Goal: Transaction & Acquisition: Obtain resource

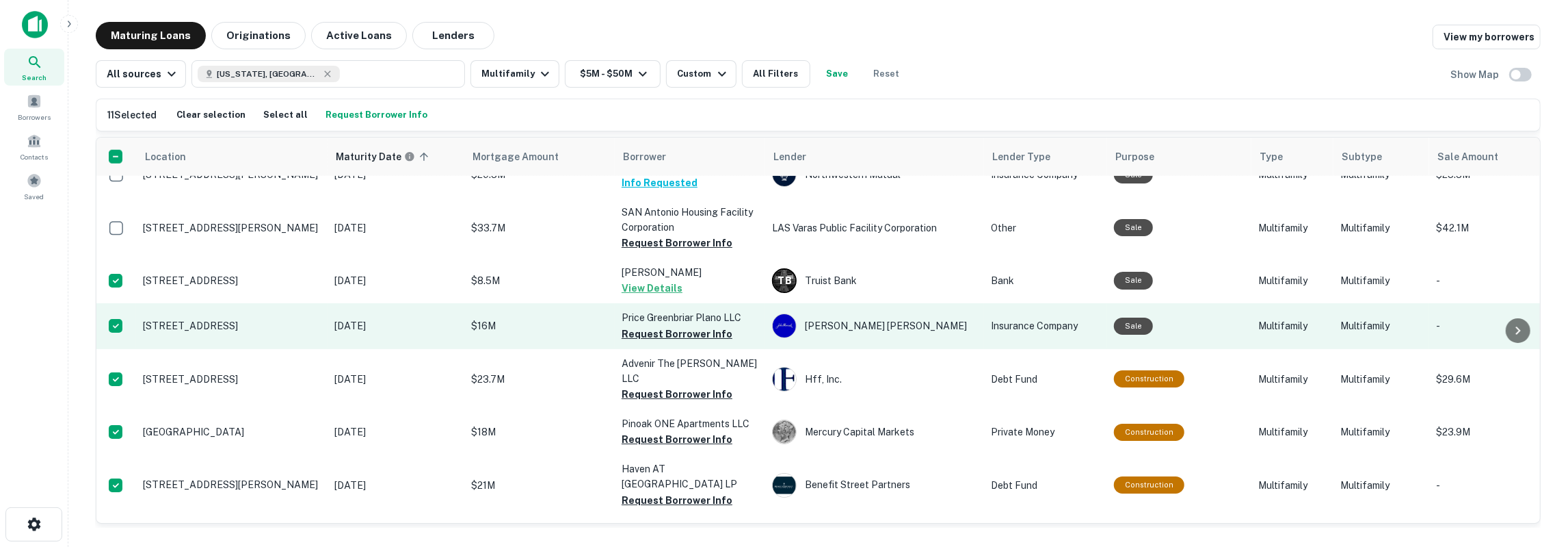
scroll to position [1610, 0]
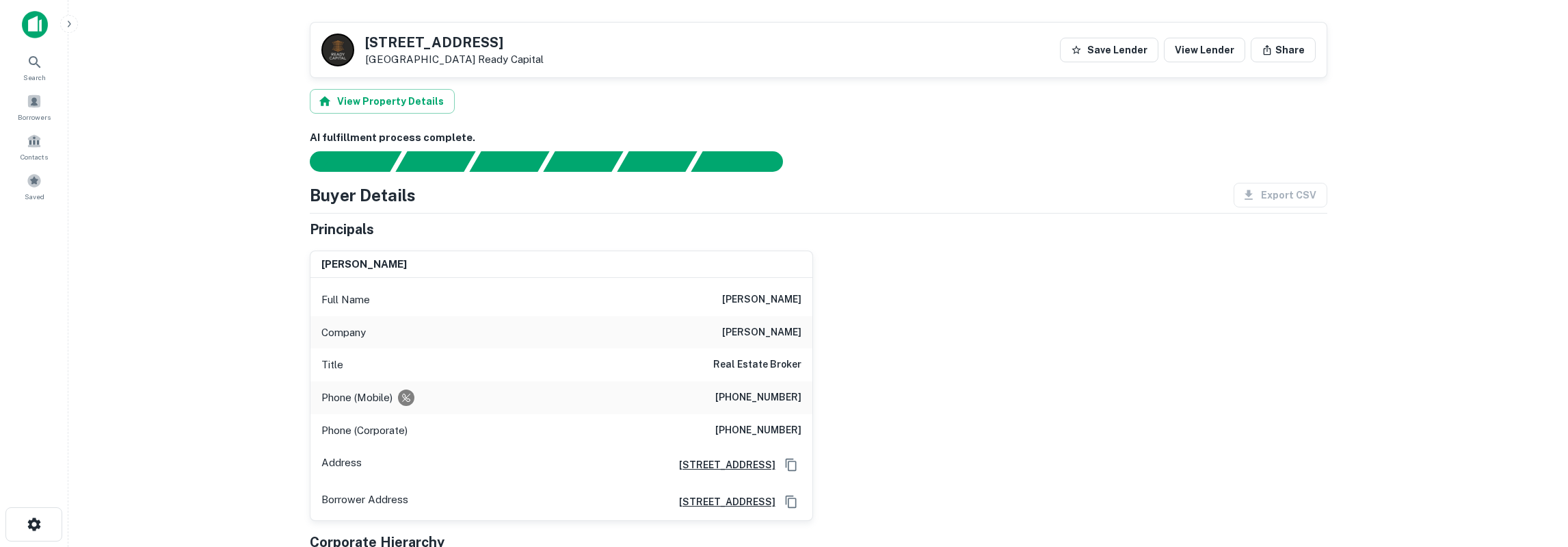
scroll to position [71, 0]
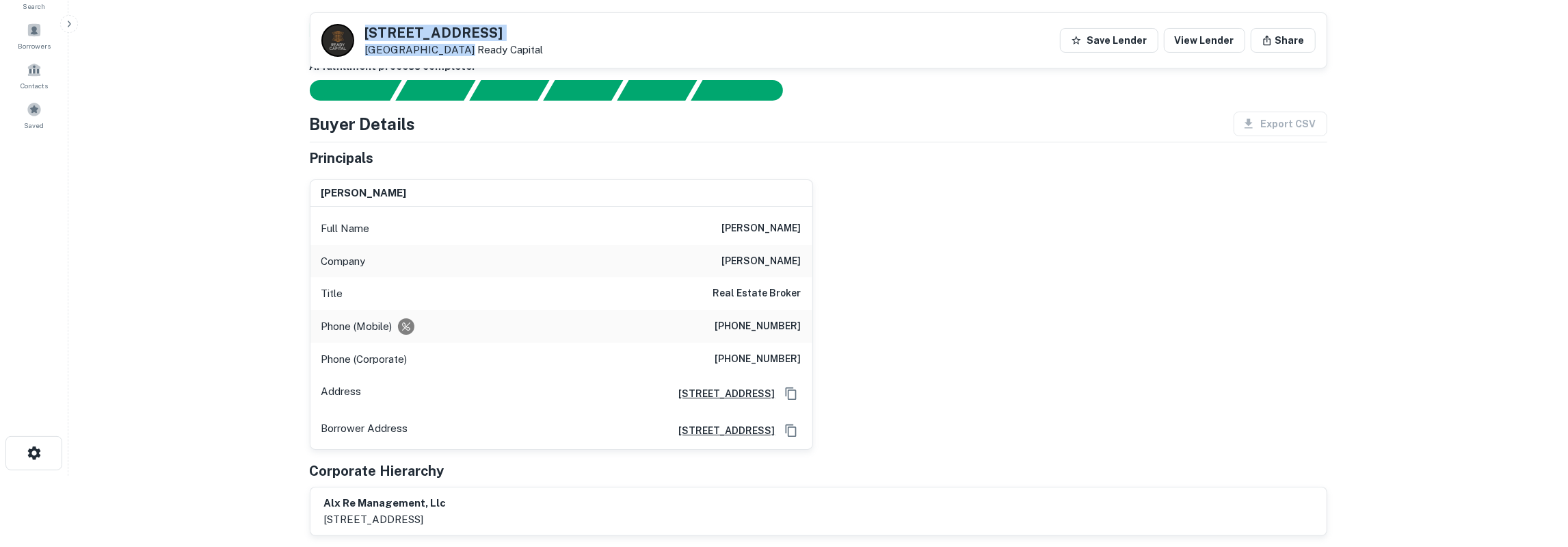
drag, startPoint x: 368, startPoint y: 32, endPoint x: 454, endPoint y: 50, distance: 87.9
click at [454, 50] on div "531 Bedford Rd Bedford, TX 76022 Ready Capital" at bounding box center [454, 41] width 178 height 30
copy div "531 Bedford Rd Bedford, TX 76022"
drag, startPoint x: 368, startPoint y: 28, endPoint x: 537, endPoint y: 52, distance: 170.7
click at [537, 52] on div "531 Bedford Rd Bedford, TX 76022 Ready Capital Save Lender View Lender Share" at bounding box center [819, 40] width 1016 height 54
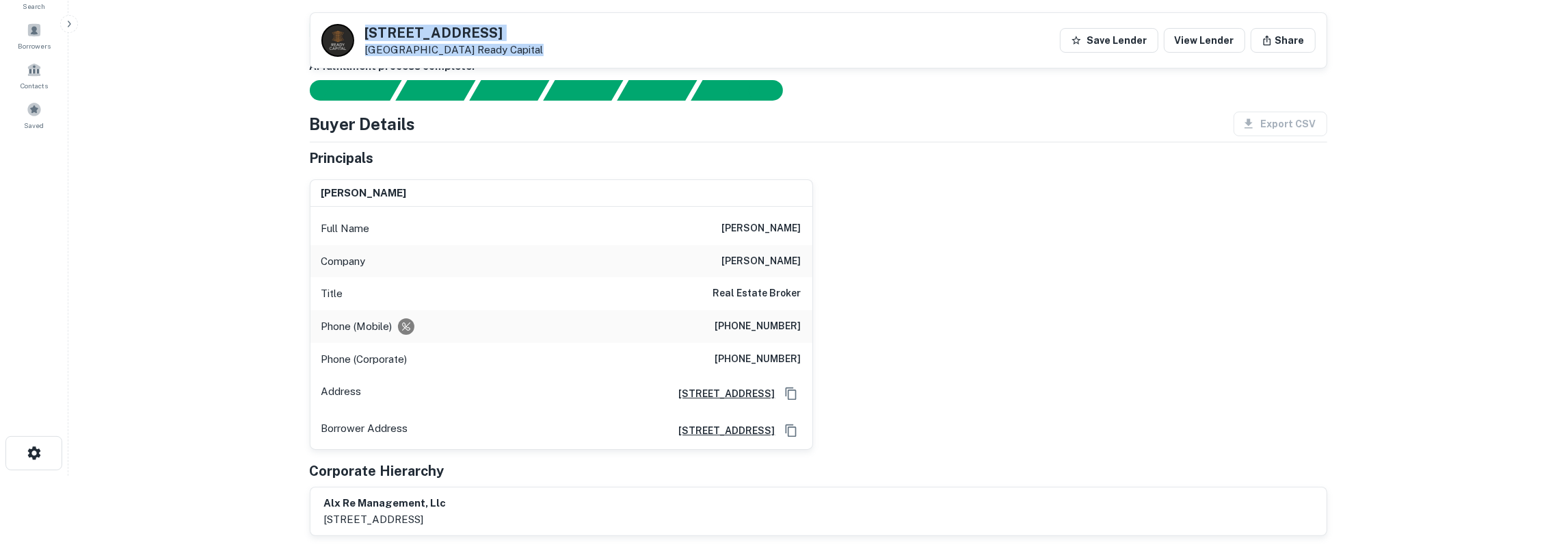
copy div "531 Bedford Rd Bedford, TX 76022 Ready Capital"
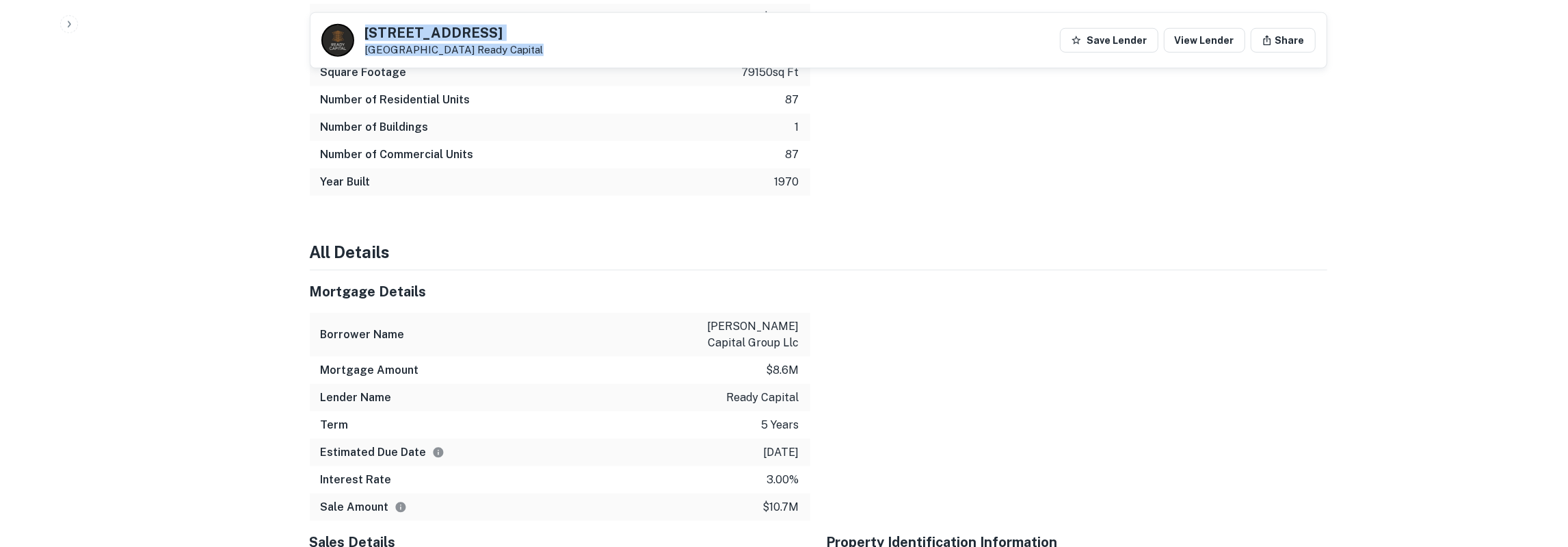
scroll to position [997, 0]
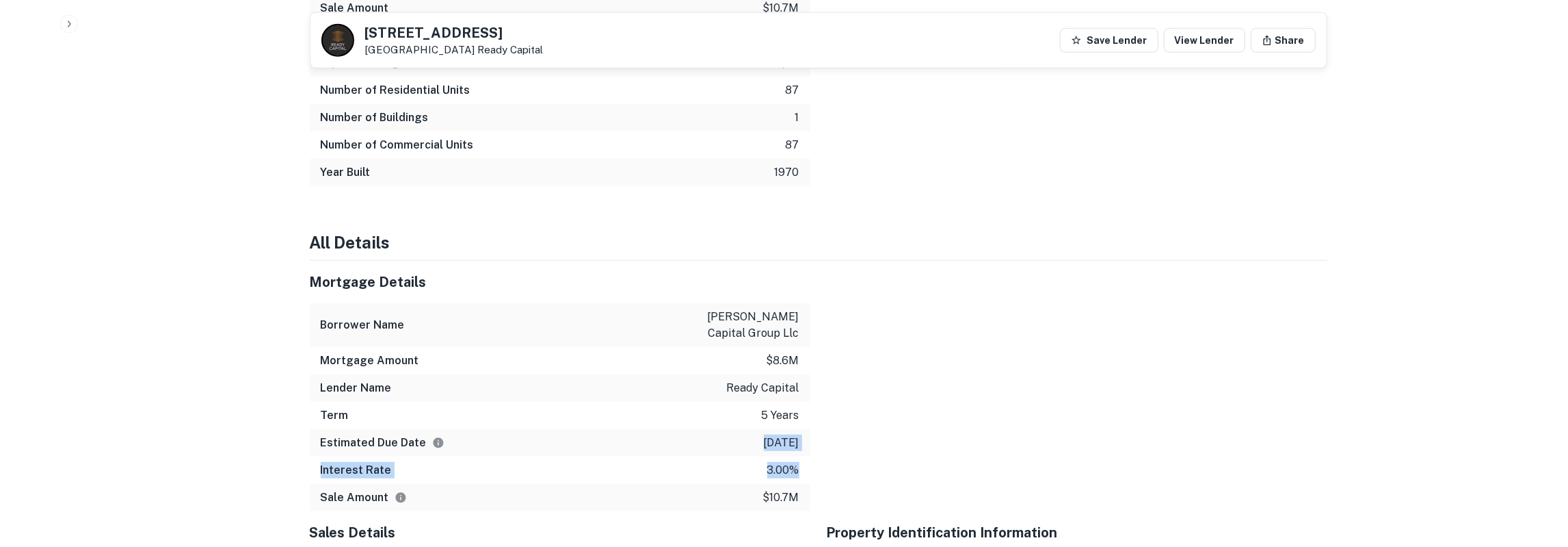
drag, startPoint x: 310, startPoint y: 264, endPoint x: 798, endPoint y: 443, distance: 519.8
click at [798, 443] on div "Mortgage Details Borrower Name avery capital group llc Mortgage Amount $8.6m Le…" at bounding box center [560, 385] width 501 height 250
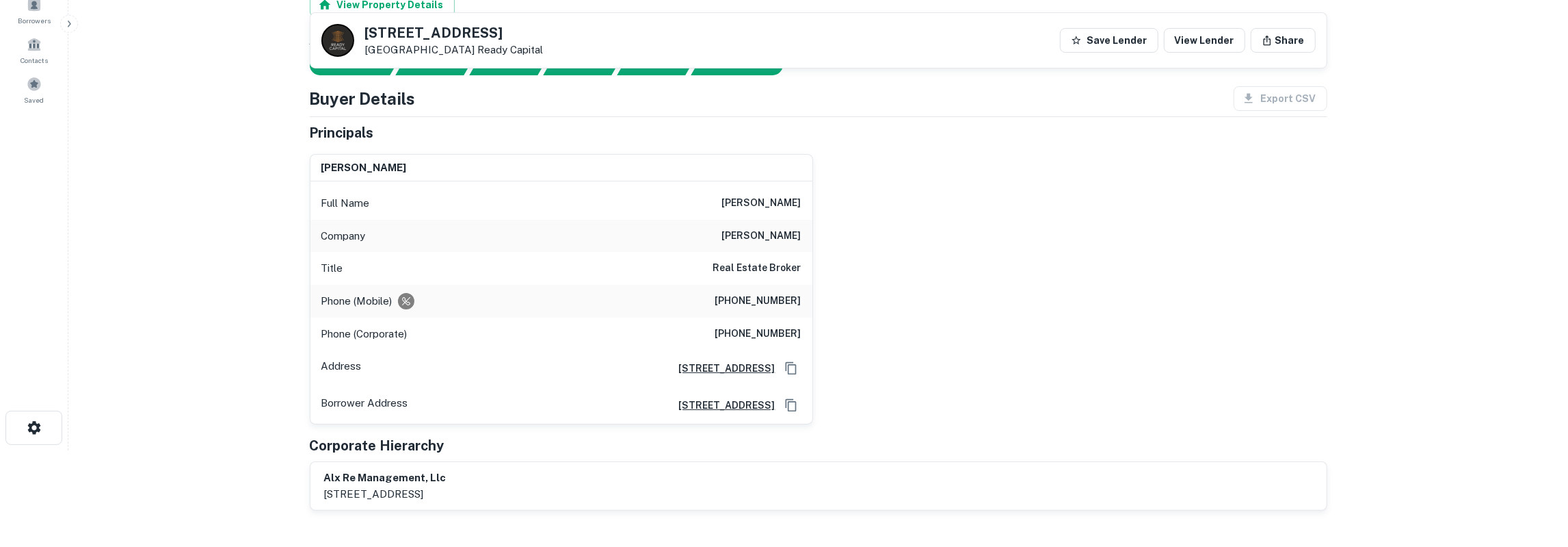
scroll to position [0, 0]
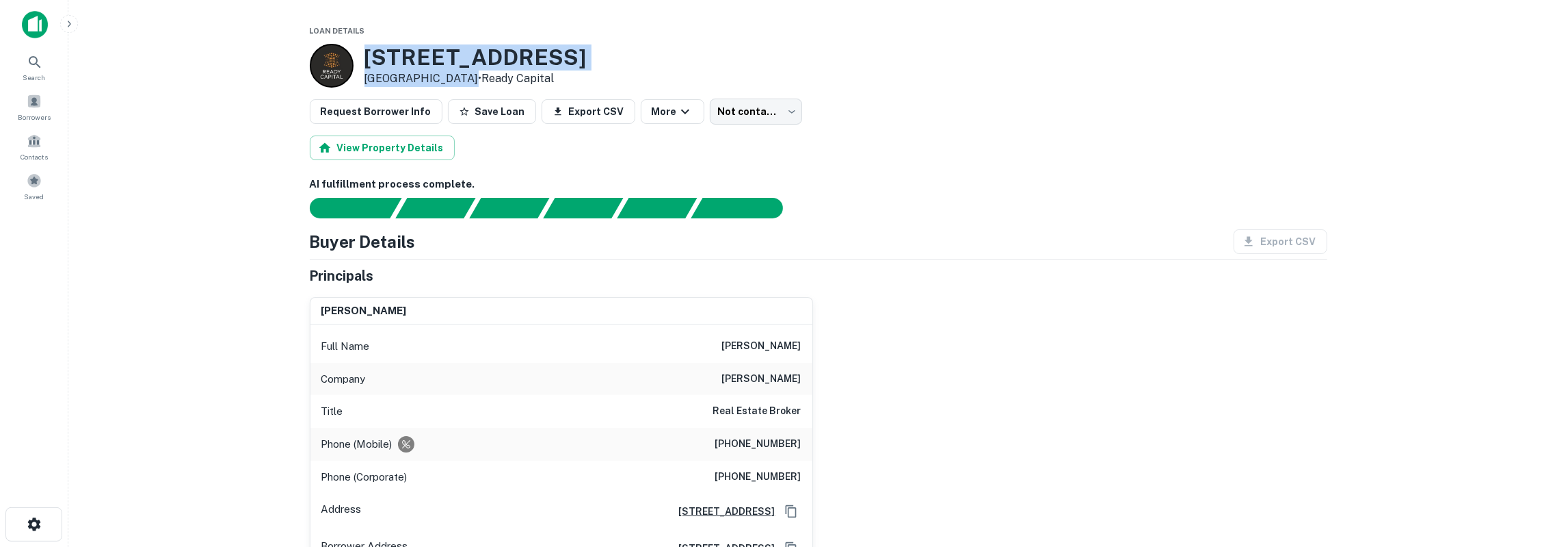
drag, startPoint x: 368, startPoint y: 59, endPoint x: 458, endPoint y: 73, distance: 91.1
click at [458, 73] on div "531 Bedford Rd Bedford, TX 76022 • Ready Capital" at bounding box center [476, 65] width 223 height 43
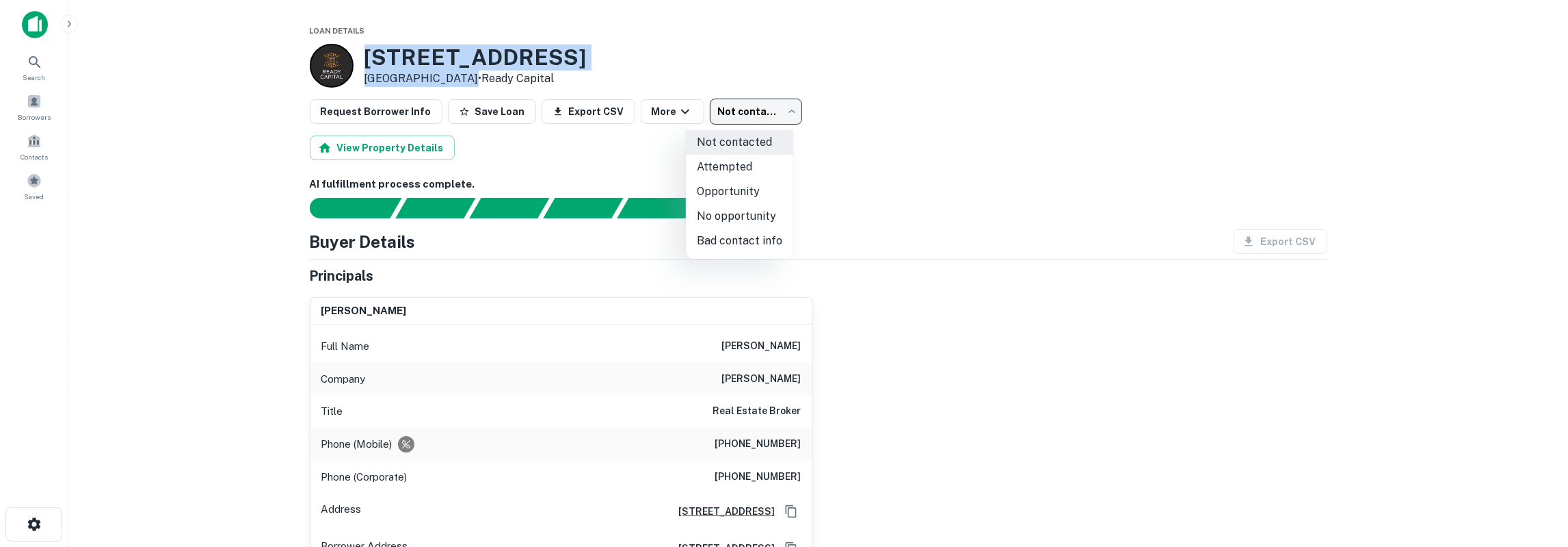
click at [745, 106] on body "Search Borrowers Contacts Saved Loan Details 531 Bedford Rd Bedford, TX 76022 •…" at bounding box center [784, 273] width 1568 height 547
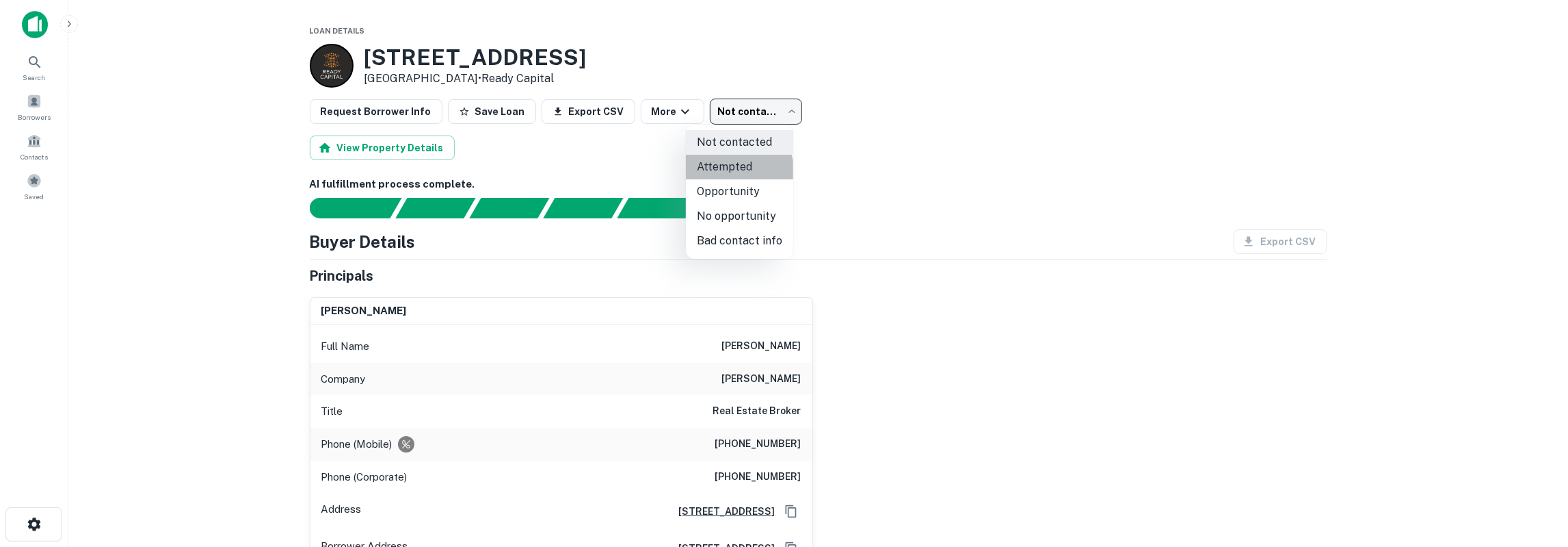
click at [735, 173] on li "Attempted" at bounding box center [739, 167] width 107 height 24
type input "*********"
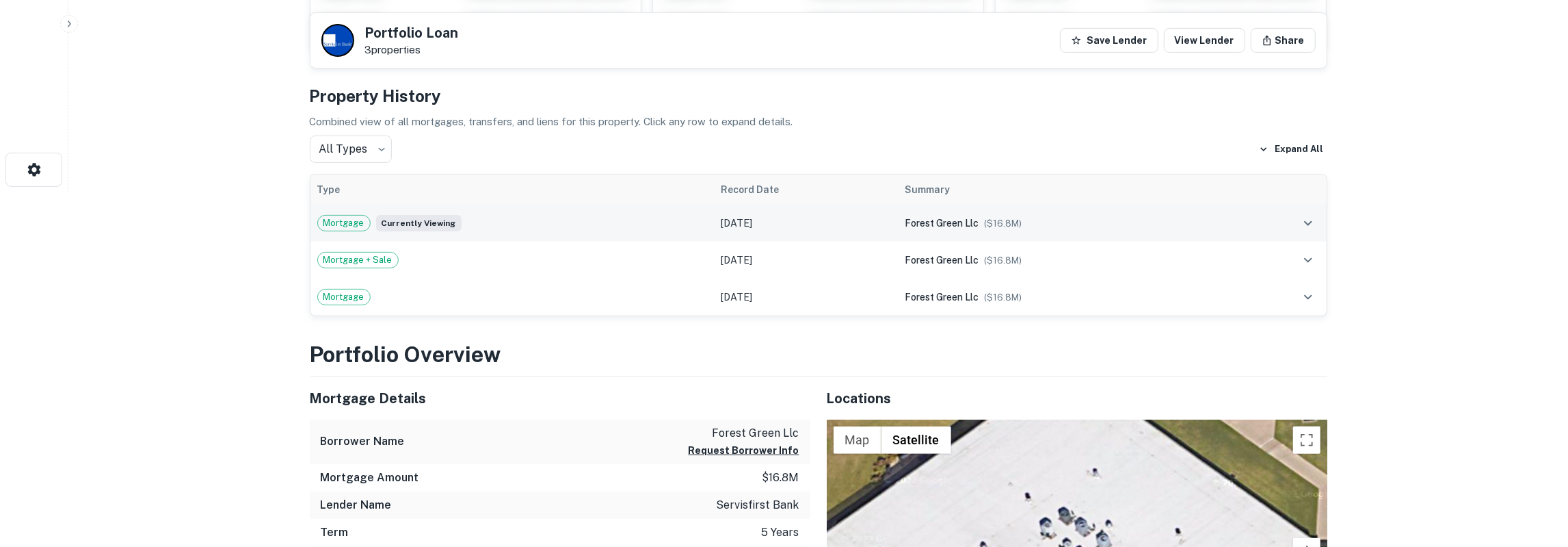
scroll to position [356, 0]
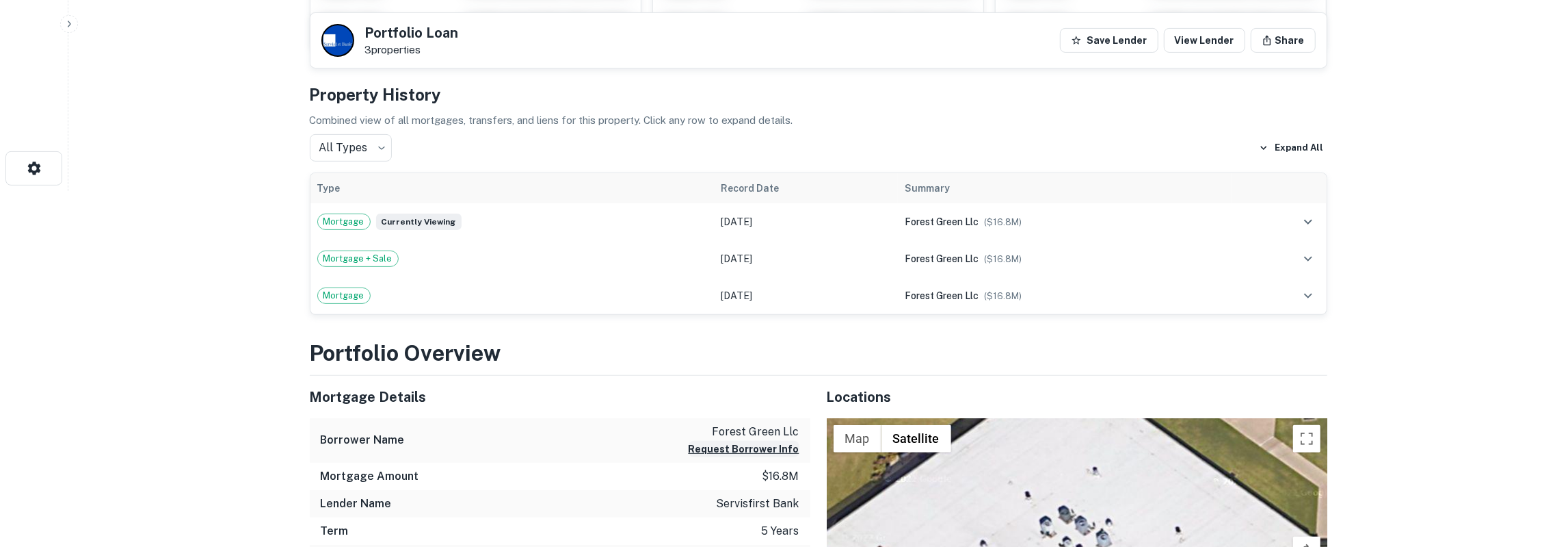
click at [717, 441] on button "Request Borrower Info" at bounding box center [744, 449] width 111 height 17
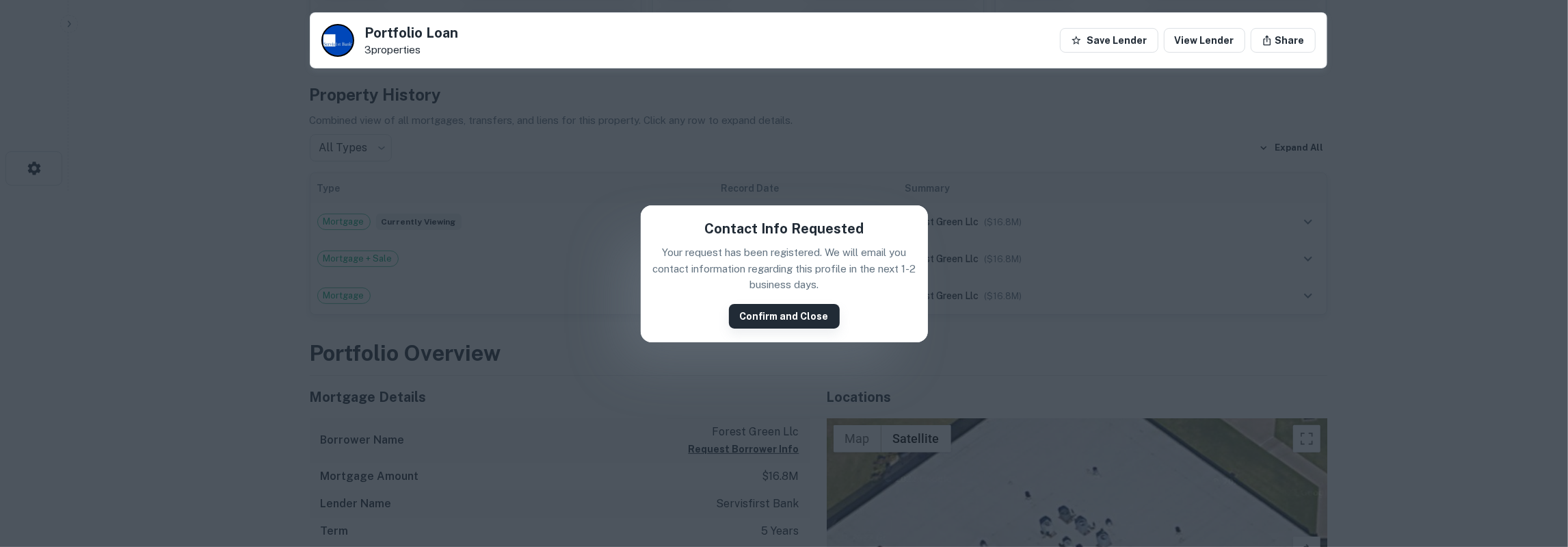
click at [750, 312] on button "Confirm and Close" at bounding box center [784, 316] width 111 height 24
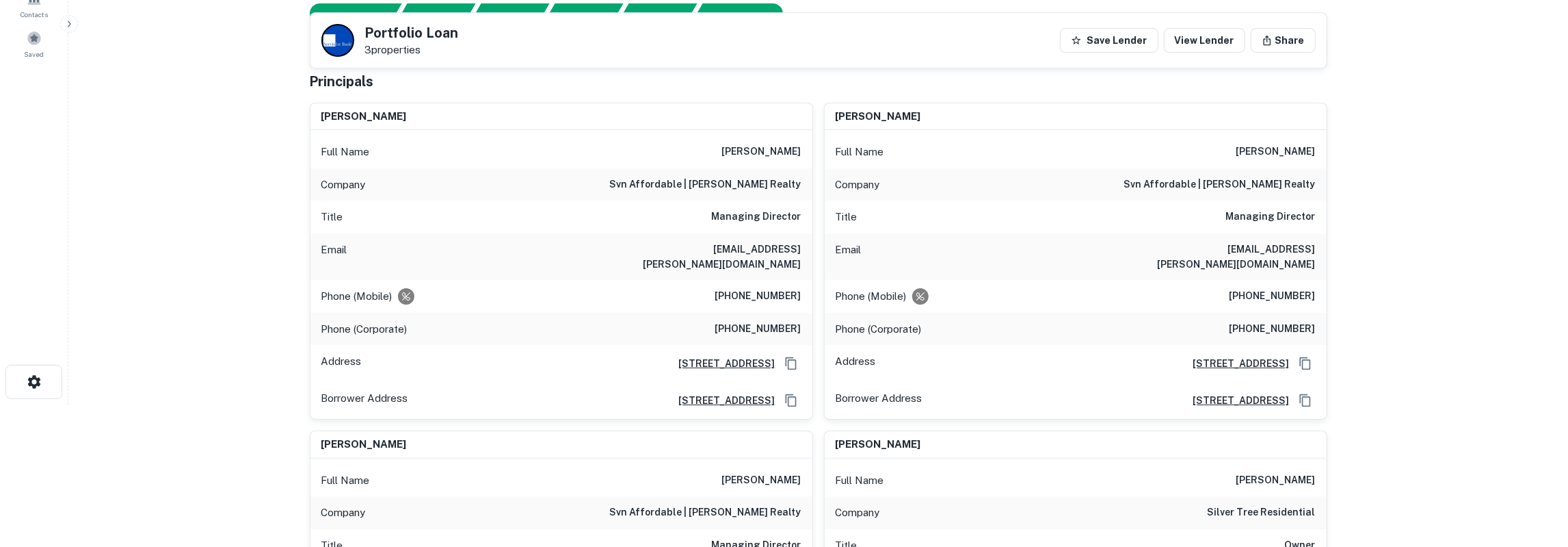
scroll to position [0, 0]
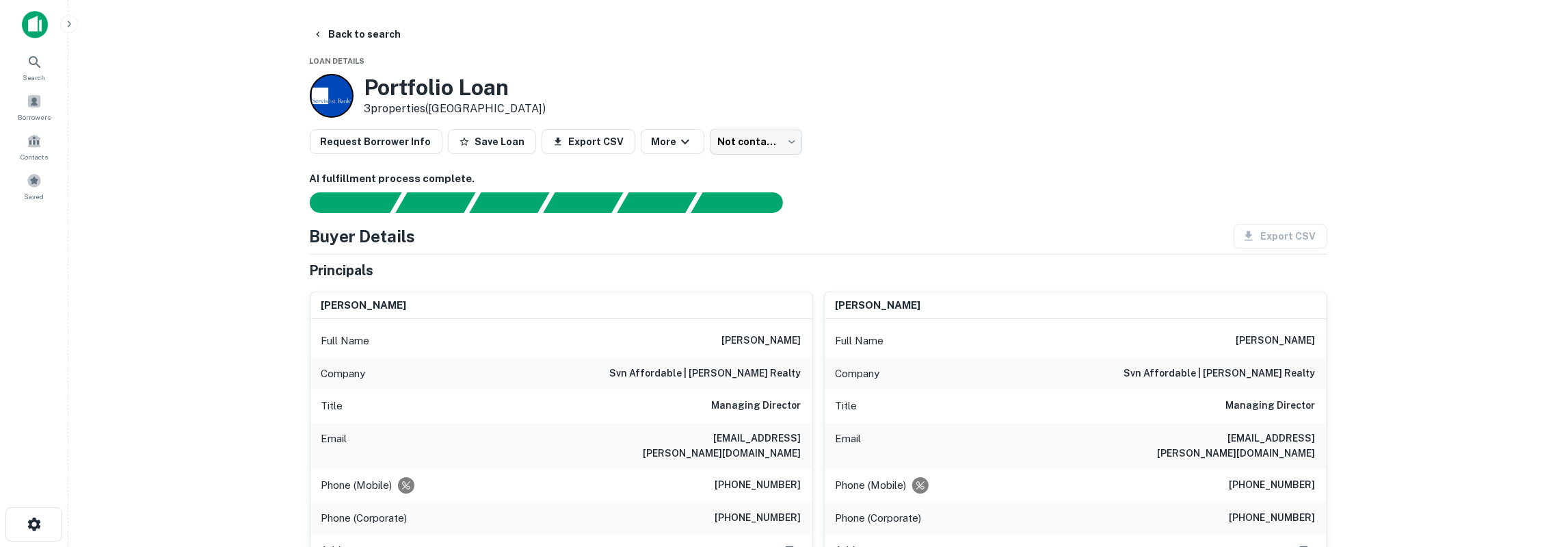
click at [759, 338] on h6 "gene levental" at bounding box center [762, 341] width 80 height 17
click at [745, 376] on h6 "svn affordable | [PERSON_NAME] realty" at bounding box center [706, 374] width 192 height 17
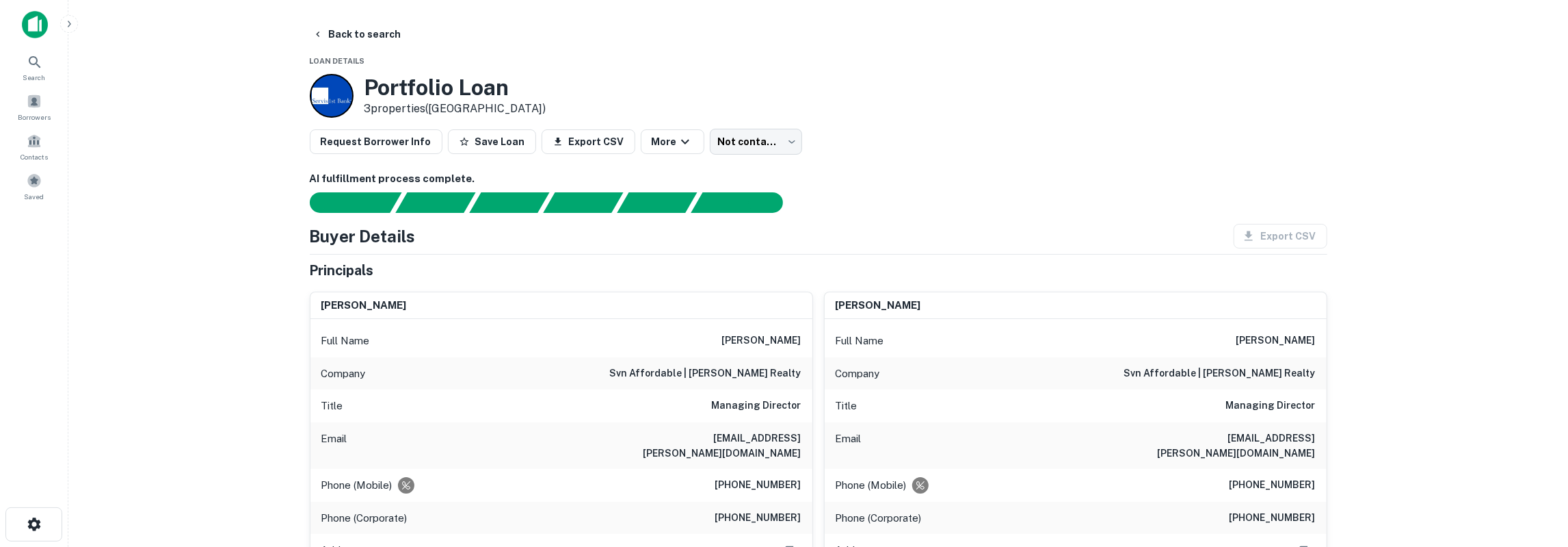
click at [746, 376] on h6 "svn affordable | [PERSON_NAME] realty" at bounding box center [706, 374] width 192 height 17
click at [714, 402] on div "Title Managing Director" at bounding box center [562, 405] width 502 height 33
click at [728, 435] on h6 "gene.levental@svn.com" at bounding box center [719, 446] width 164 height 30
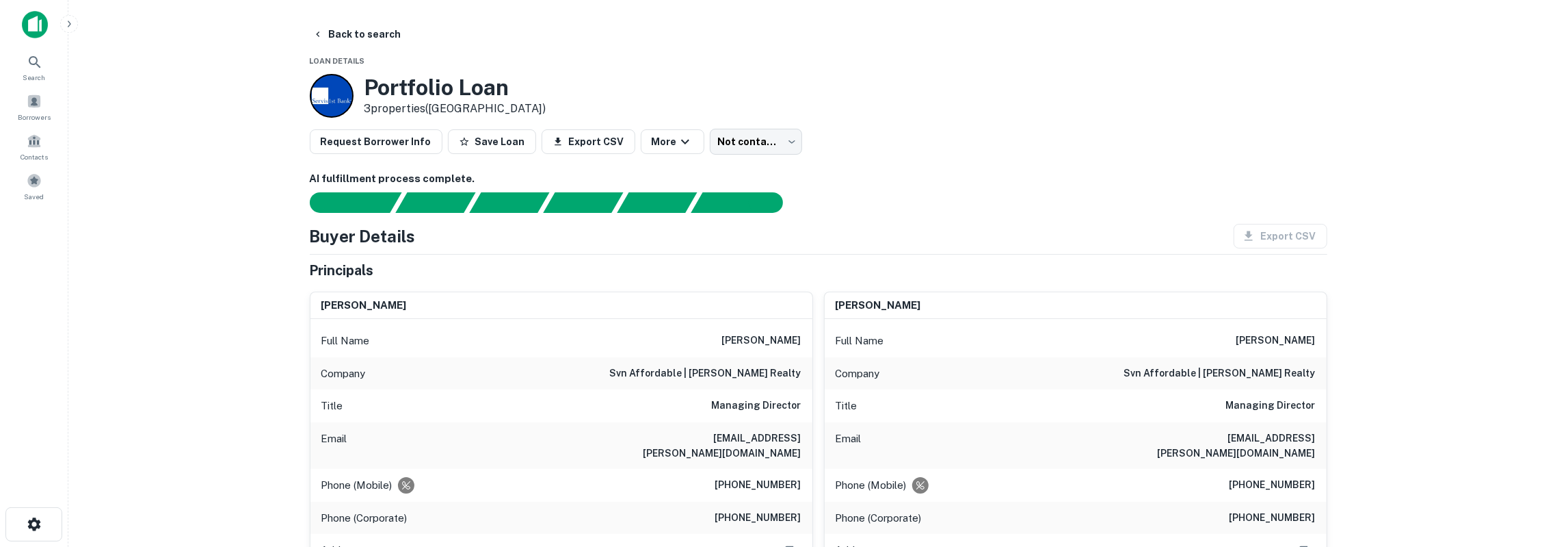
scroll to position [71, 0]
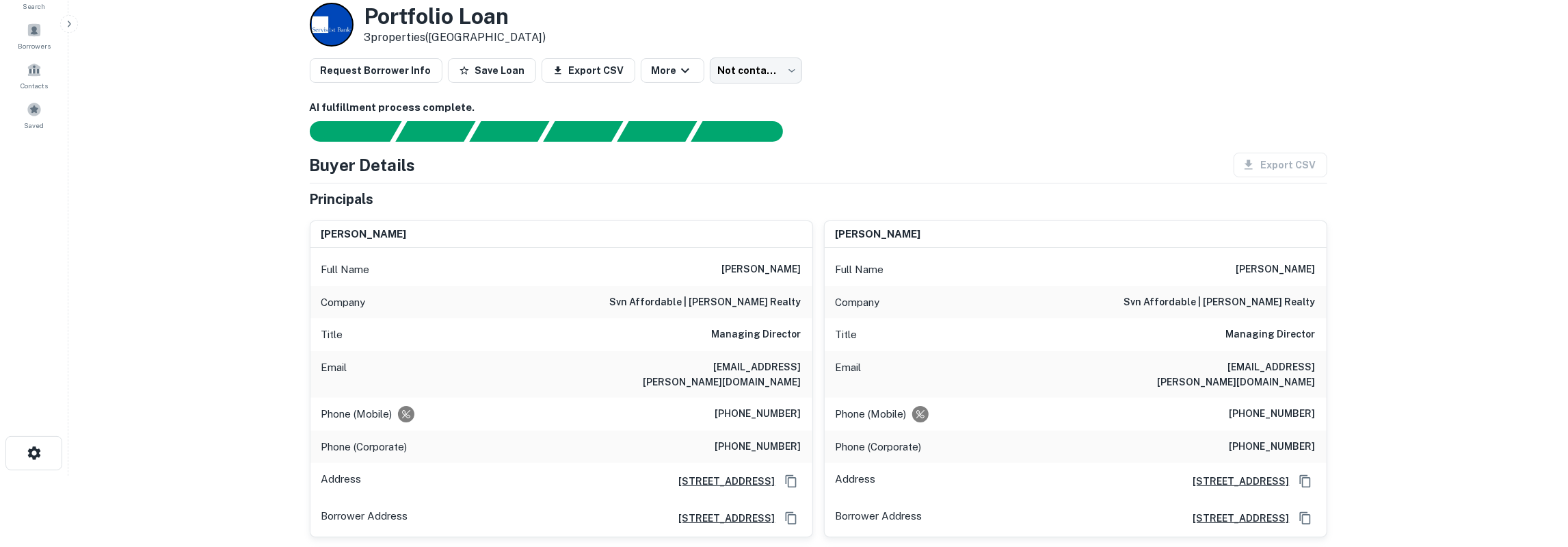
click at [764, 405] on h6 "(513) 520-8993" at bounding box center [758, 414] width 86 height 17
click at [758, 439] on h6 "(513) 321-7589" at bounding box center [758, 447] width 86 height 17
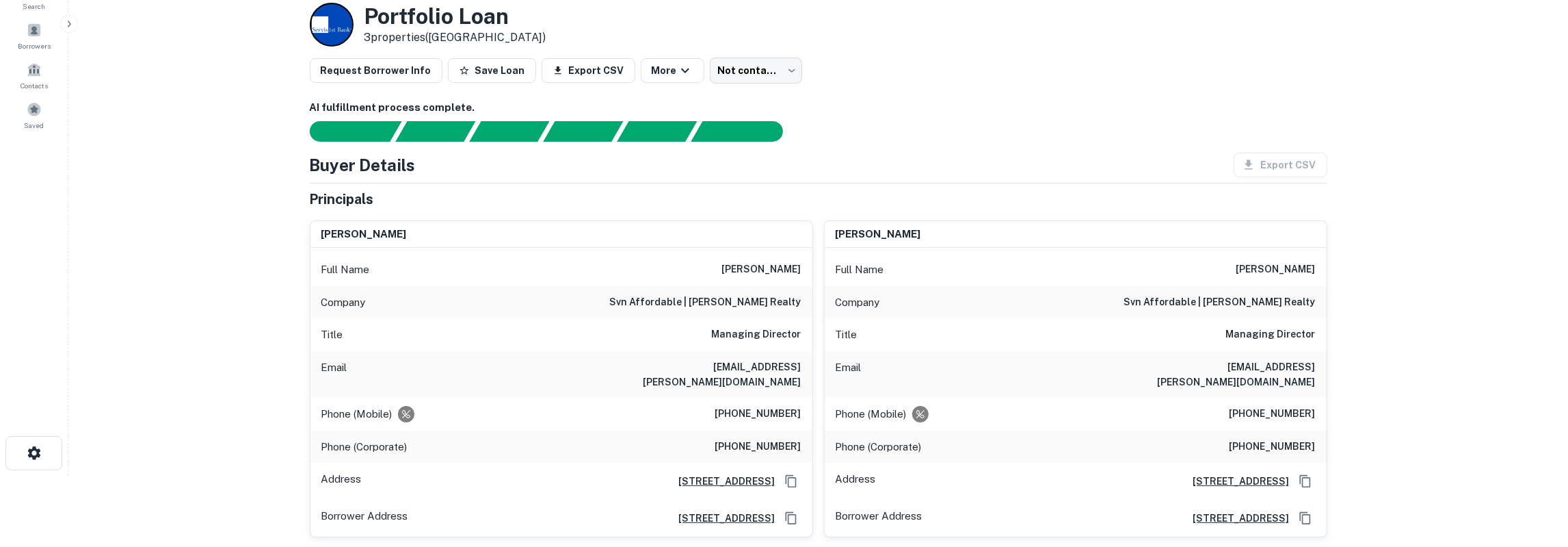
click at [759, 439] on h6 "(513) 321-7589" at bounding box center [758, 447] width 86 height 17
click at [627, 398] on div "Phone (Mobile) (513) 520-8993" at bounding box center [562, 414] width 502 height 33
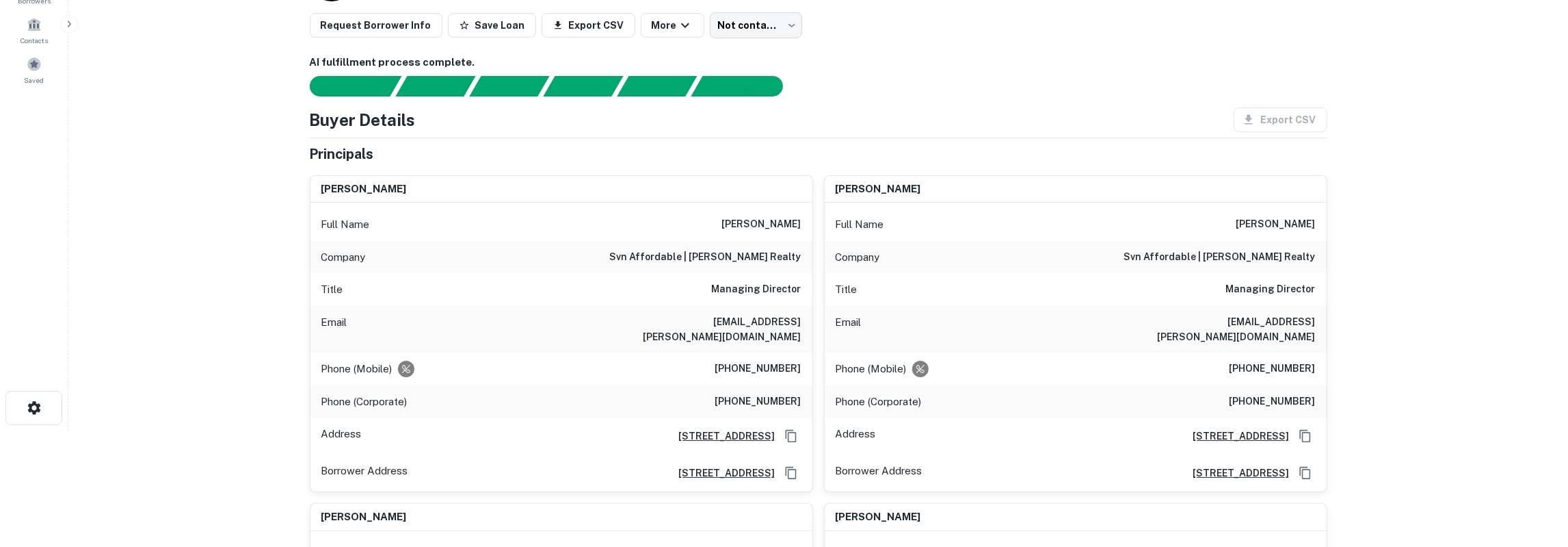
scroll to position [142, 0]
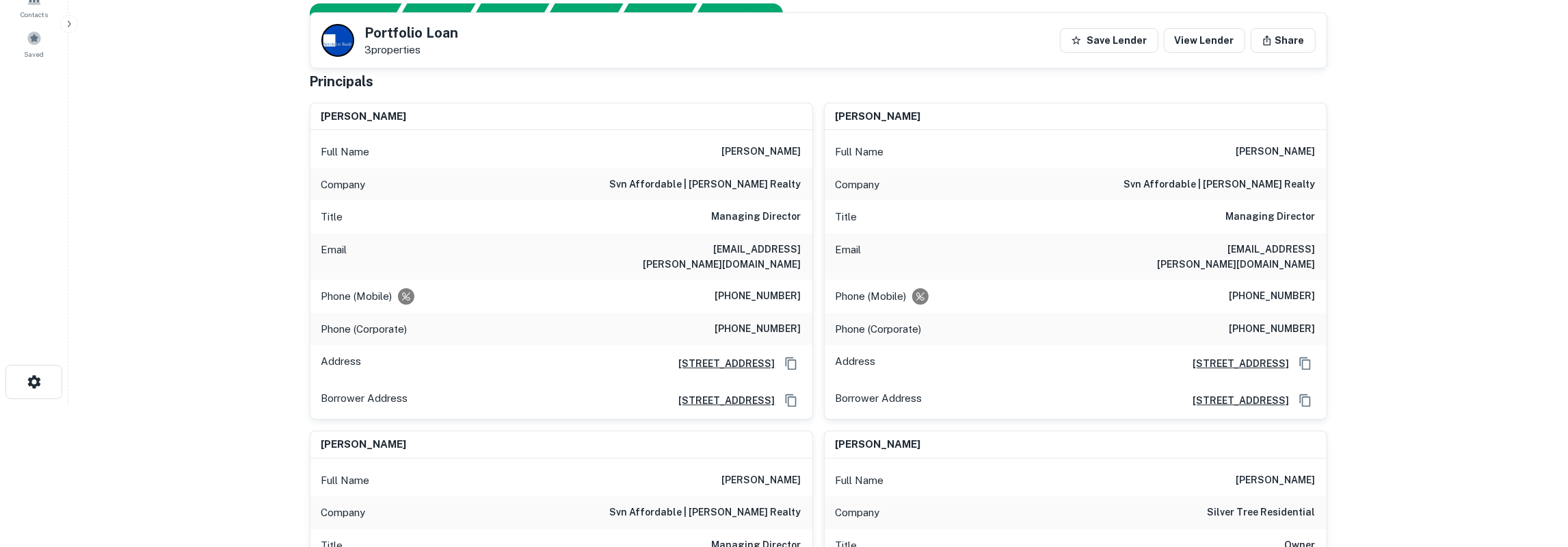
click at [779, 321] on h6 "(513) 321-7589" at bounding box center [758, 329] width 86 height 17
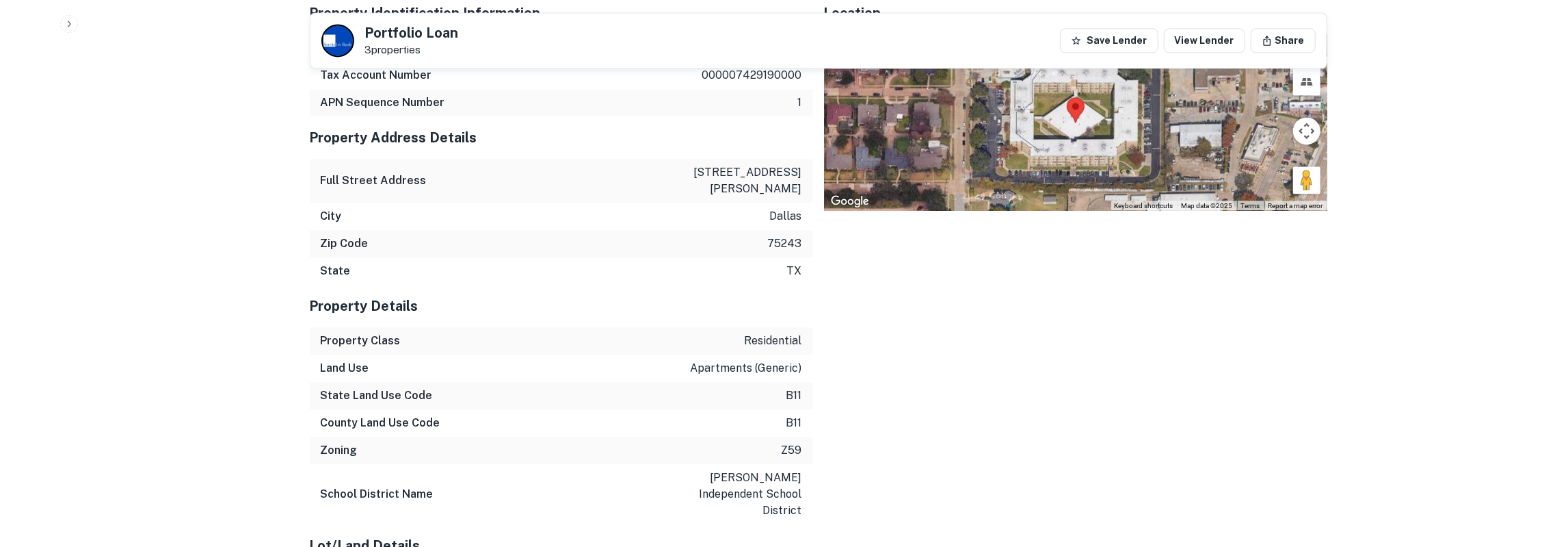
scroll to position [2634, 0]
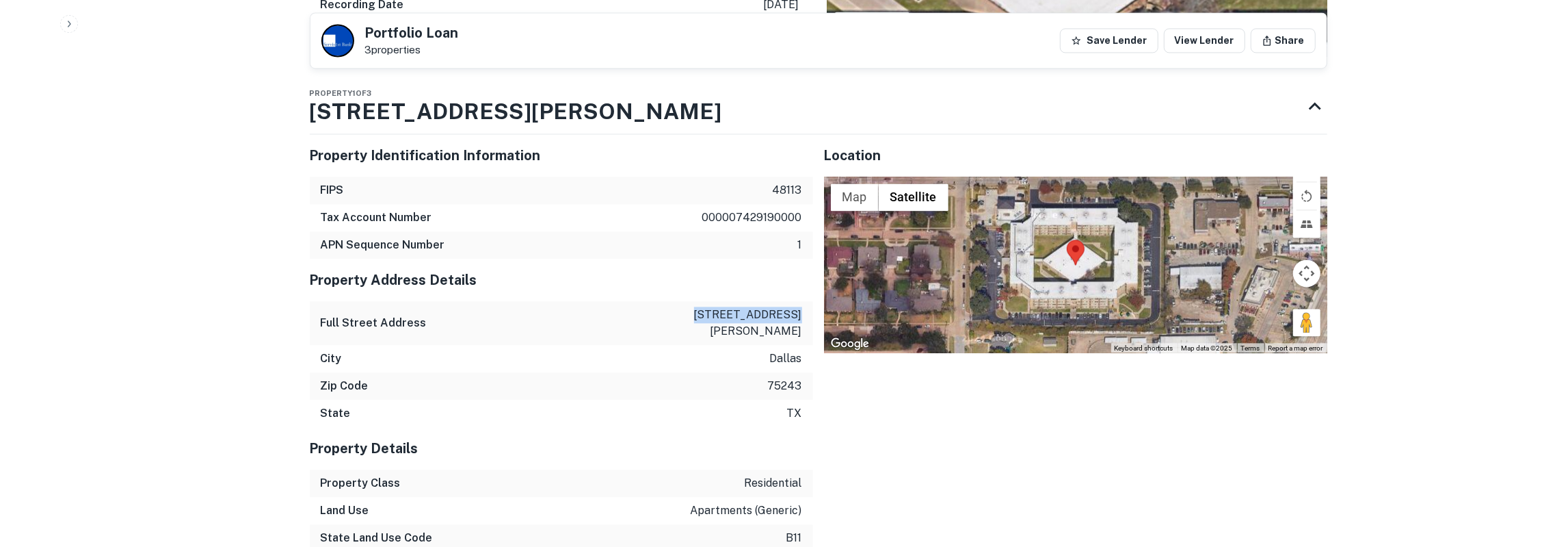
drag, startPoint x: 707, startPoint y: 238, endPoint x: 801, endPoint y: 236, distance: 94.0
click at [801, 301] on div "Full Street Address 9730 shepherd rd" at bounding box center [561, 323] width 503 height 44
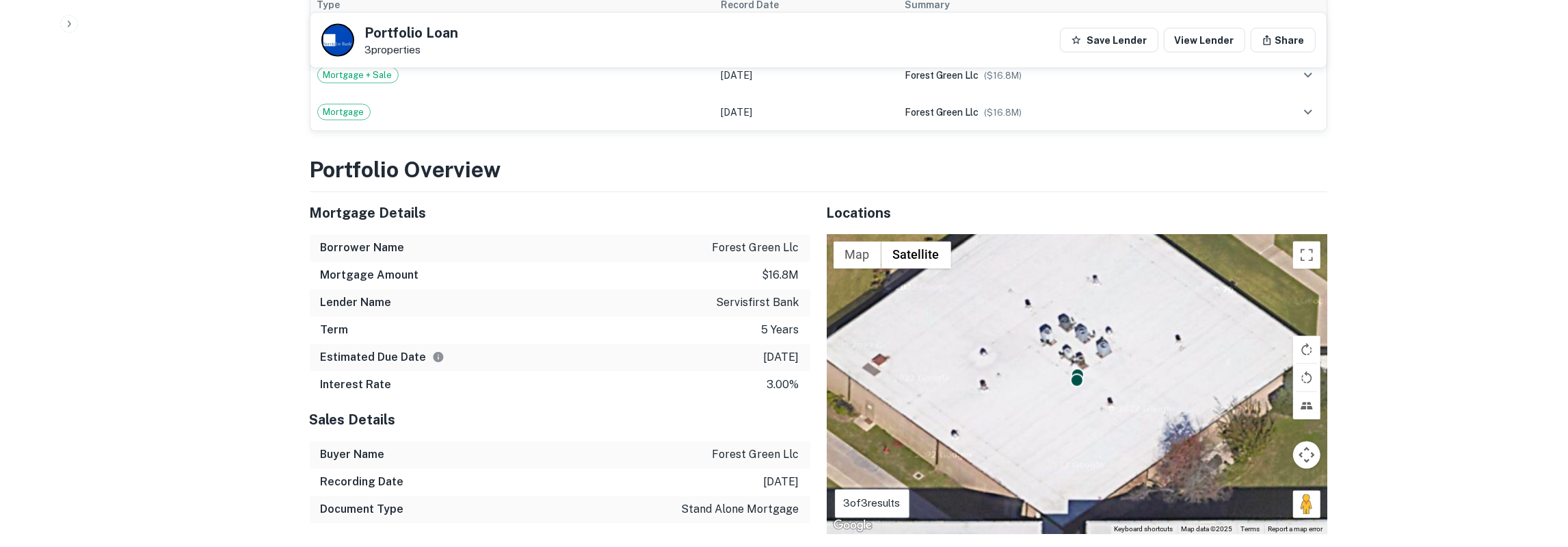
scroll to position [2064, 0]
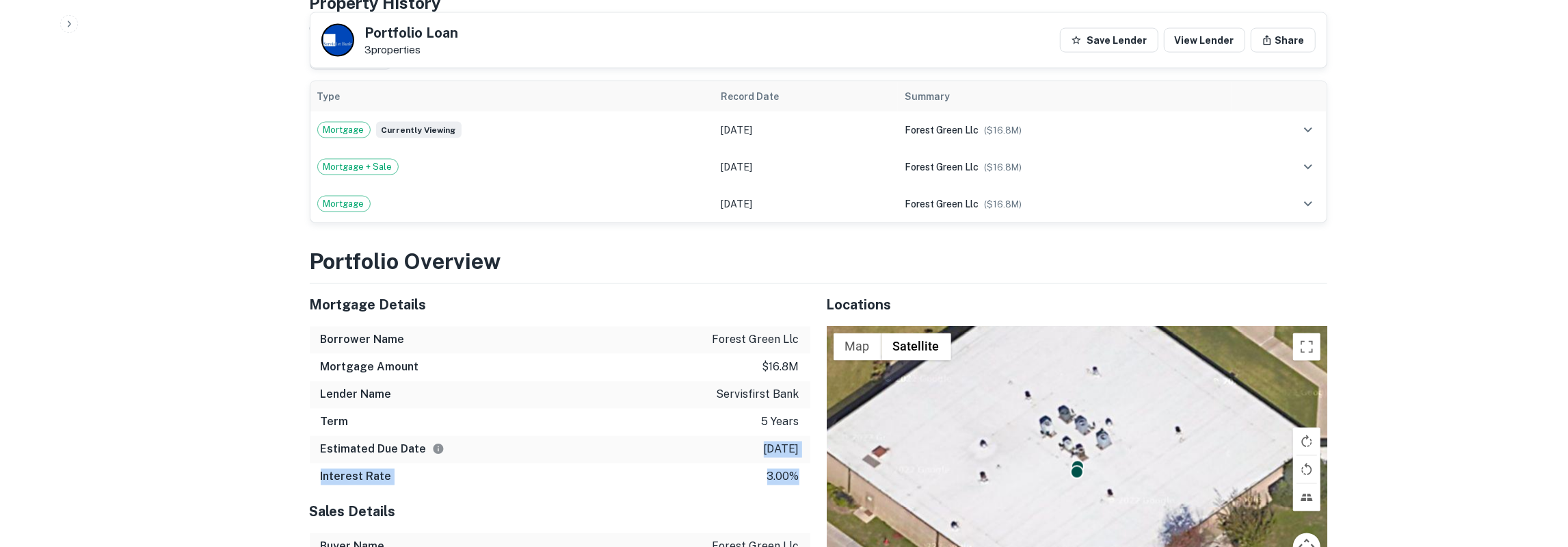
drag, startPoint x: 318, startPoint y: 228, endPoint x: 802, endPoint y: 388, distance: 509.8
click at [802, 388] on div "Mortgage Details Borrower Name forest green llc Mortgage Amount $16.8m Lender N…" at bounding box center [560, 387] width 501 height 207
drag, startPoint x: 315, startPoint y: 226, endPoint x: 803, endPoint y: 394, distance: 516.1
click at [803, 394] on div "Mortgage Details Borrower Name forest green llc Mortgage Amount $16.8m Lender N…" at bounding box center [560, 387] width 501 height 207
copy div "4/18/2026 Interest Rate 3.00%"
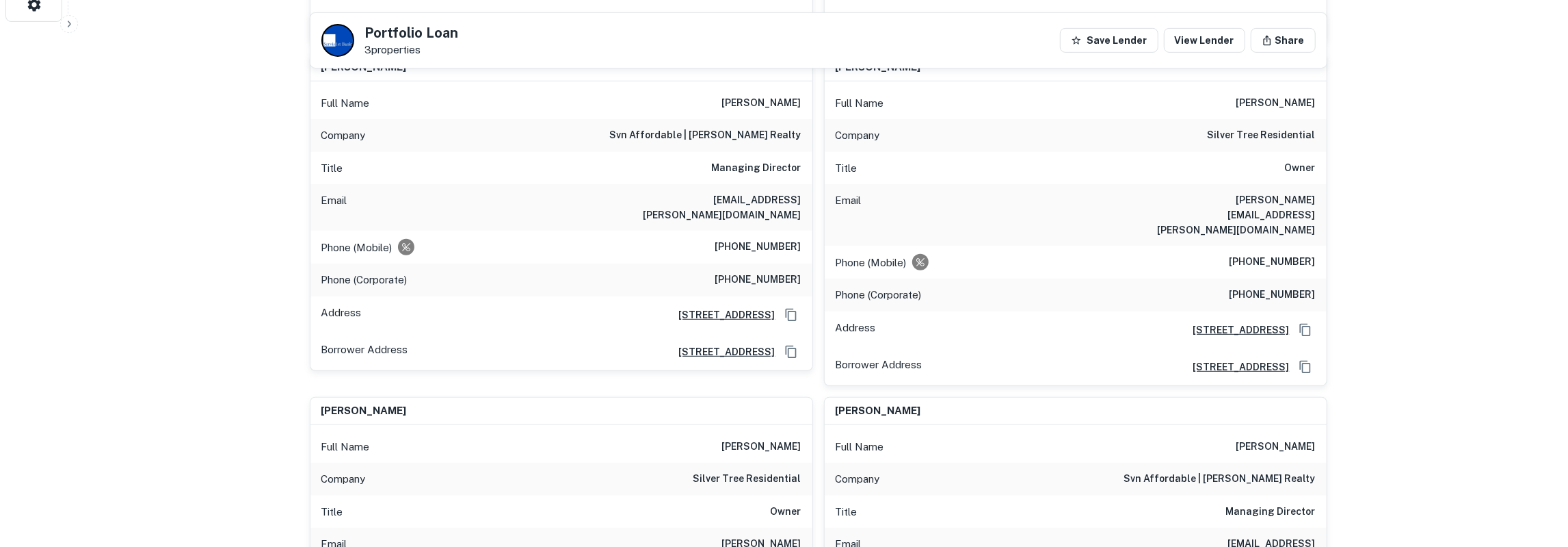
scroll to position [498, 0]
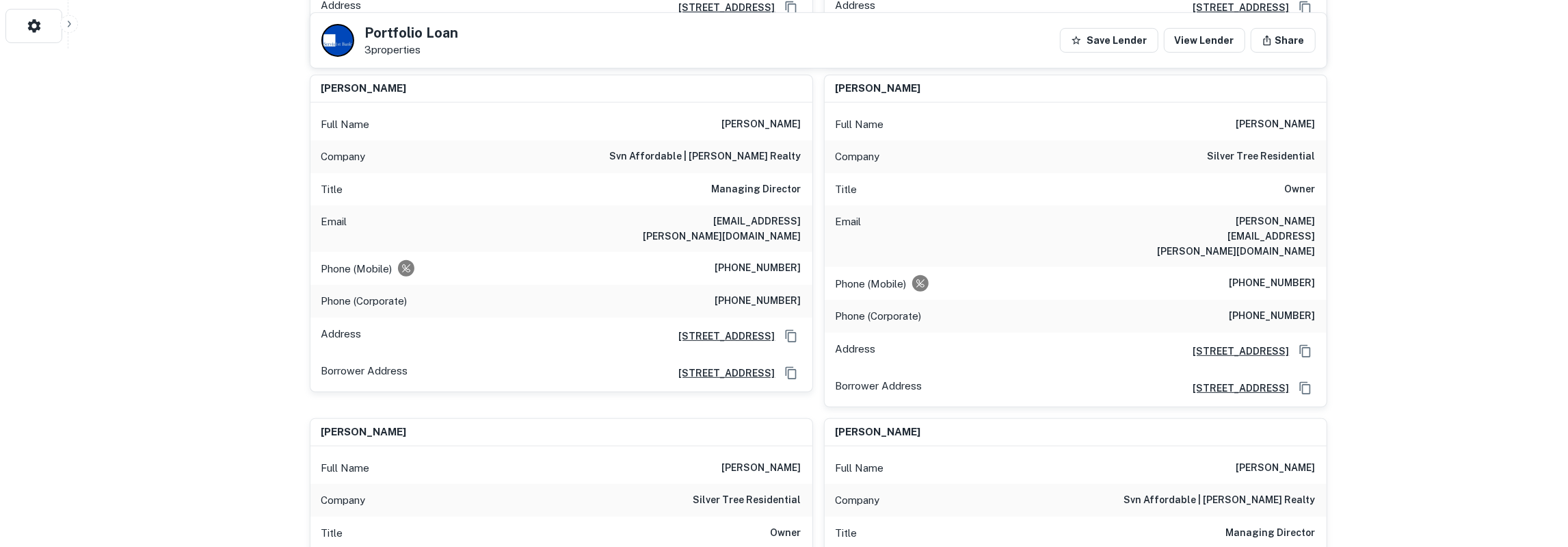
click at [1265, 116] on h6 "james carmichael" at bounding box center [1276, 125] width 80 height 17
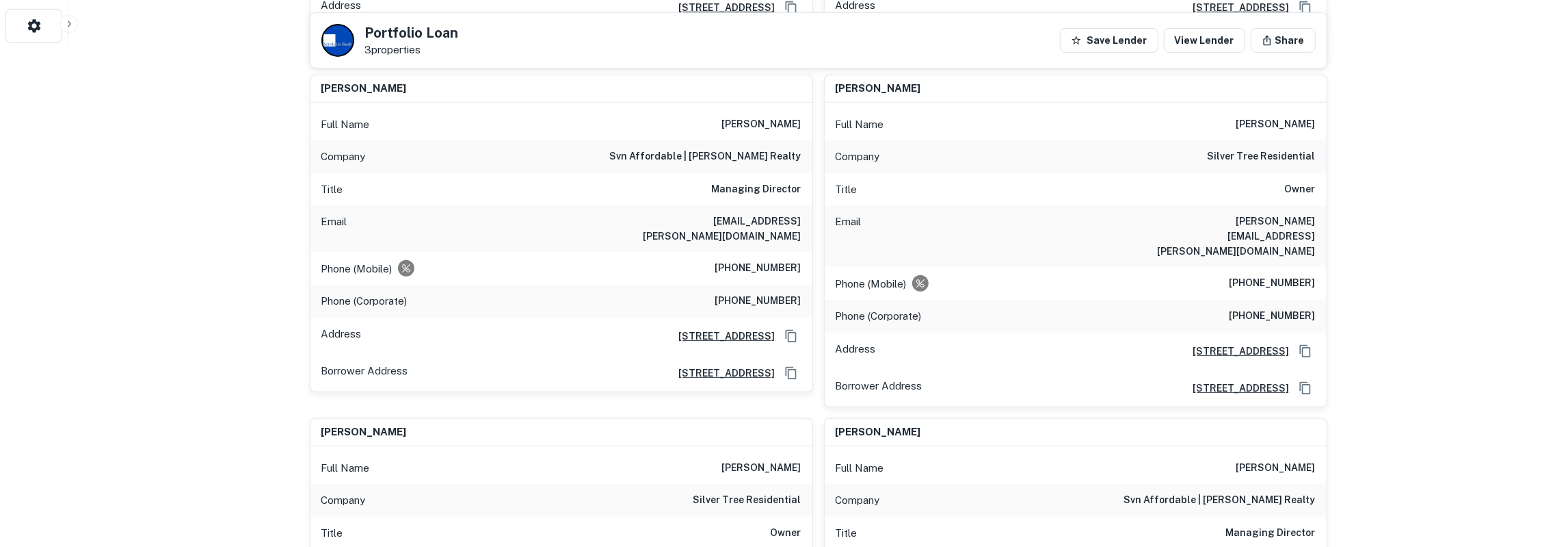
click at [1260, 214] on h6 "james.carmichael@st-residential.com" at bounding box center [1234, 236] width 164 height 45
click at [1256, 148] on h6 "silver tree residential" at bounding box center [1262, 157] width 108 height 17
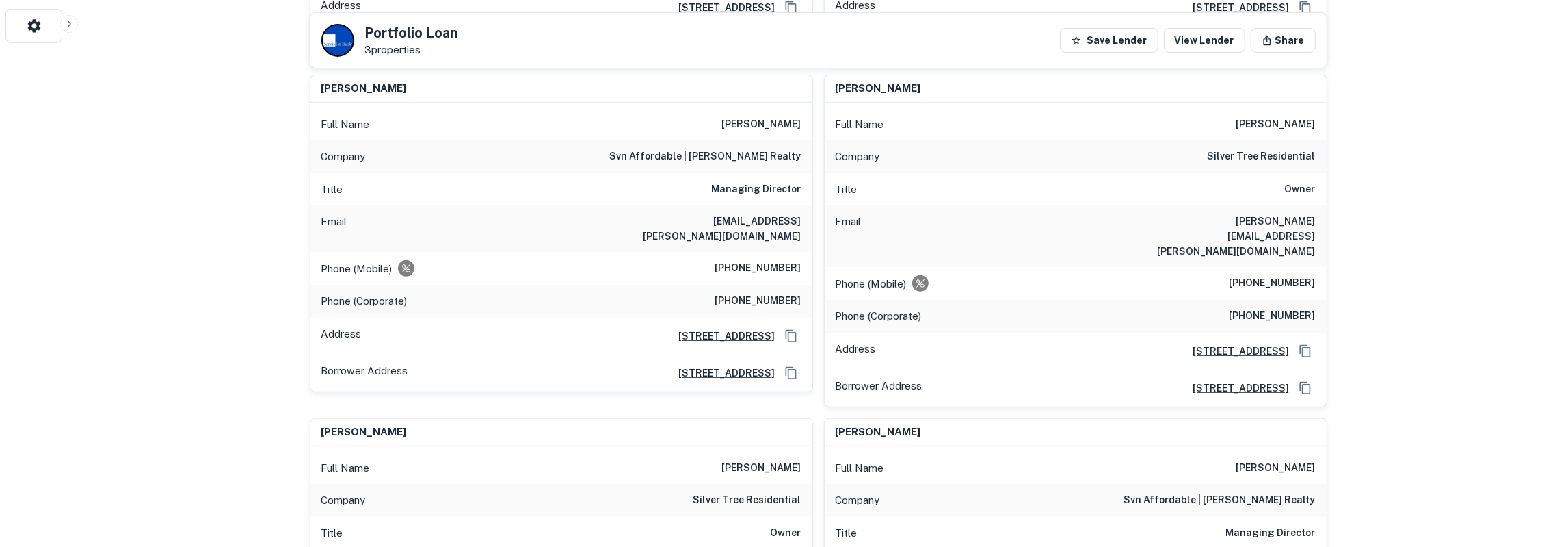
click at [1256, 148] on h6 "silver tree residential" at bounding box center [1262, 157] width 108 height 17
click at [1267, 275] on h6 "(415) 572-4511" at bounding box center [1272, 283] width 86 height 17
click at [1256, 308] on h6 "(901) 748-5490" at bounding box center [1272, 317] width 86 height 17
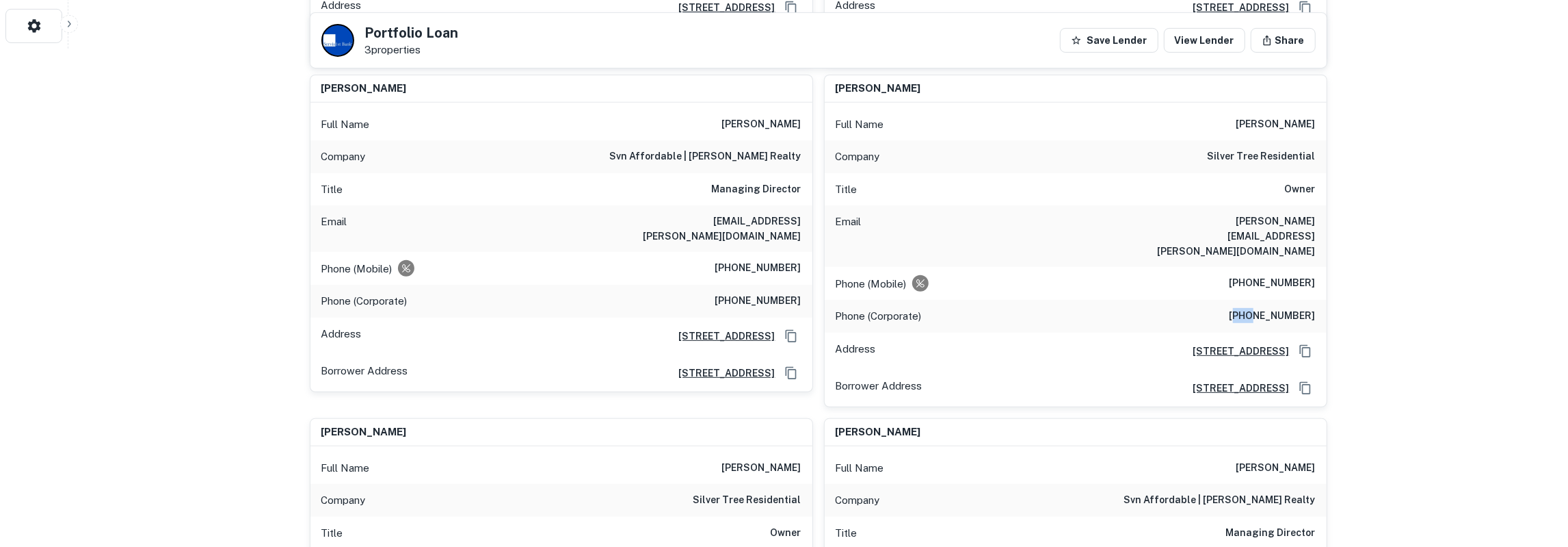
click at [1256, 308] on h6 "(901) 748-5490" at bounding box center [1272, 317] width 86 height 17
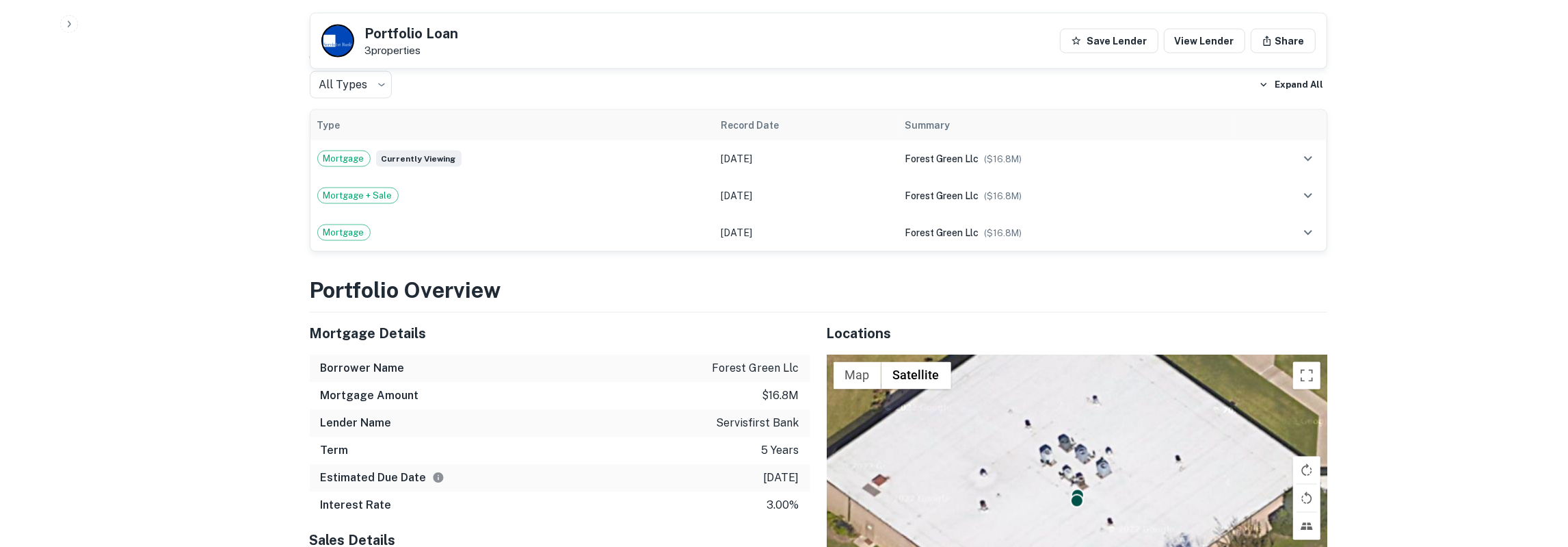
scroll to position [2064, 0]
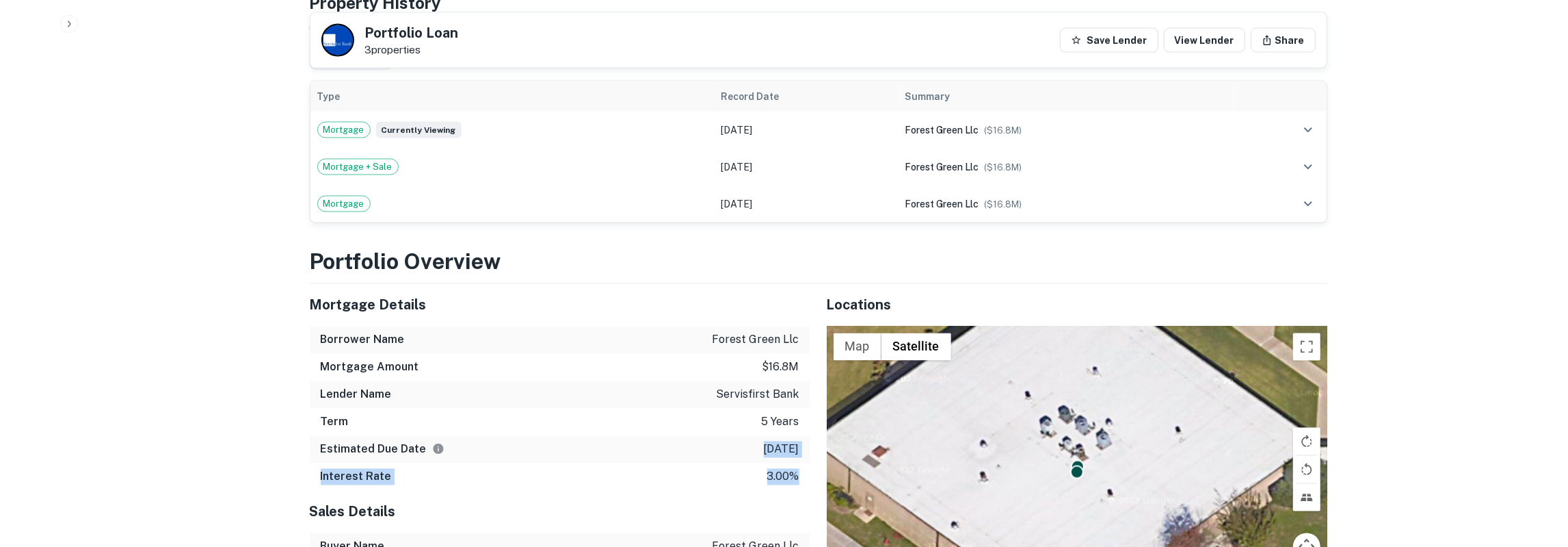
drag, startPoint x: 311, startPoint y: 225, endPoint x: 799, endPoint y: 396, distance: 517.1
click at [799, 396] on div "Mortgage Details Borrower Name forest green llc Mortgage Amount $16.8m Lender N…" at bounding box center [560, 387] width 501 height 207
copy div "4/18/2026 Interest Rate 3.00%"
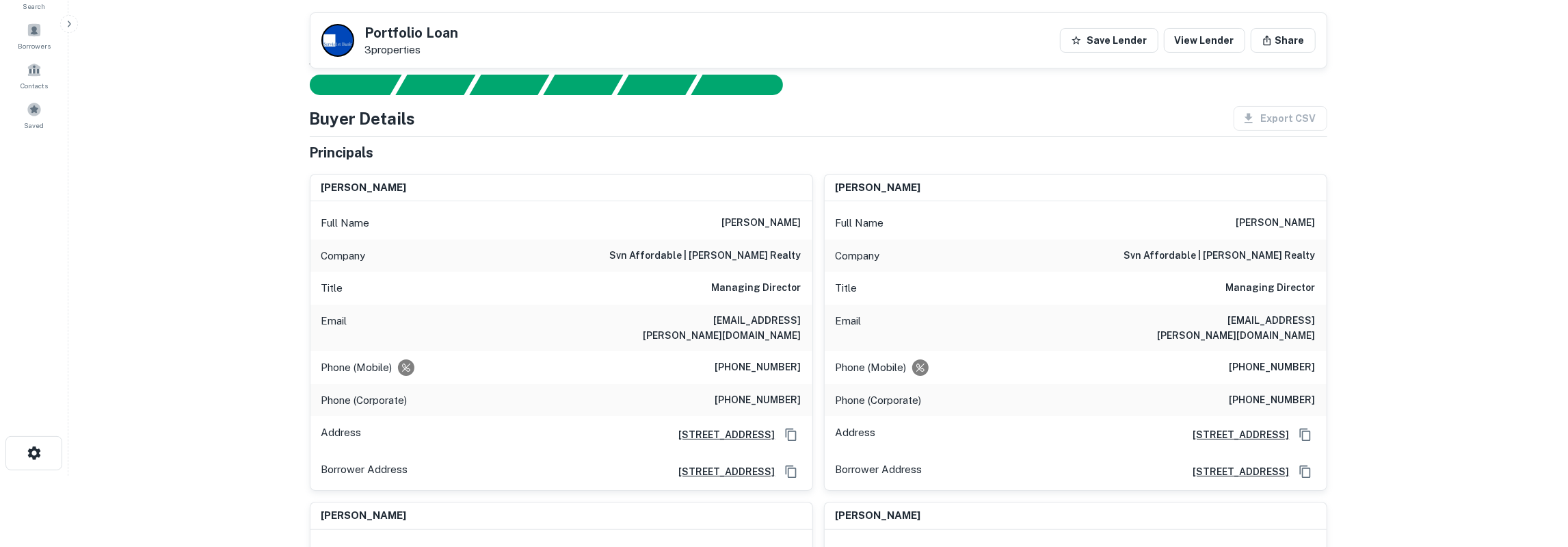
scroll to position [0, 0]
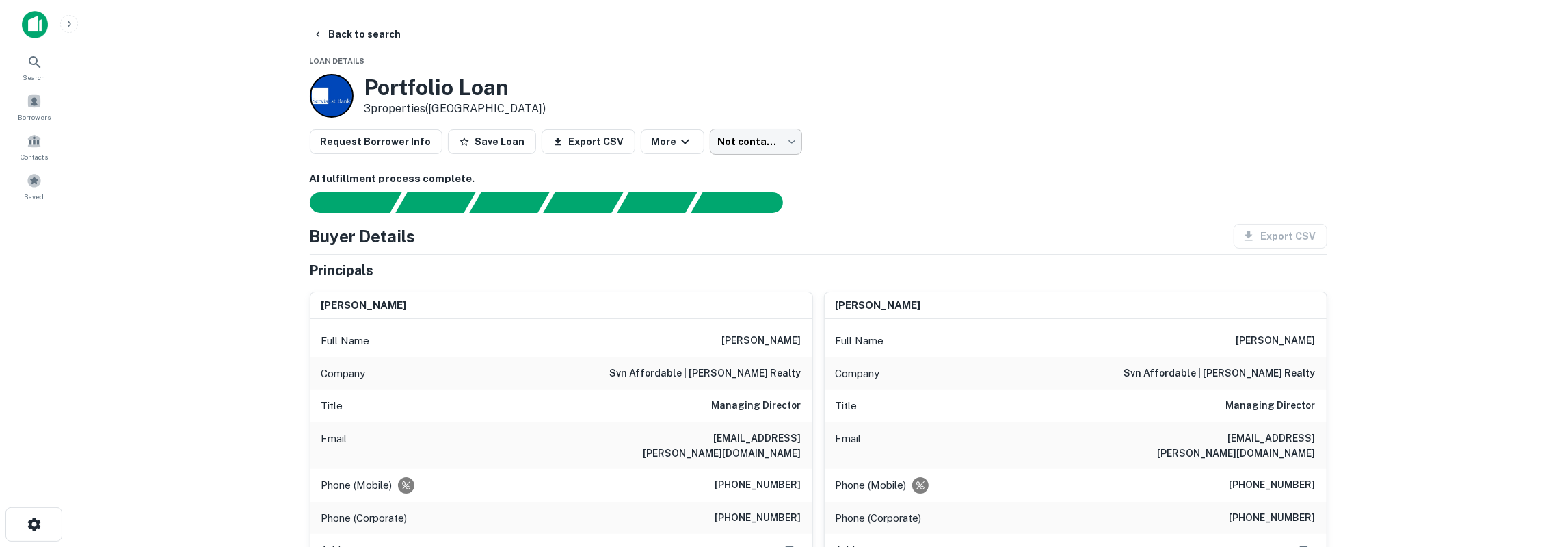
click at [724, 145] on body "Search Borrowers Contacts Saved Back to search Loan Details Portfolio Loan 3 pr…" at bounding box center [784, 273] width 1568 height 547
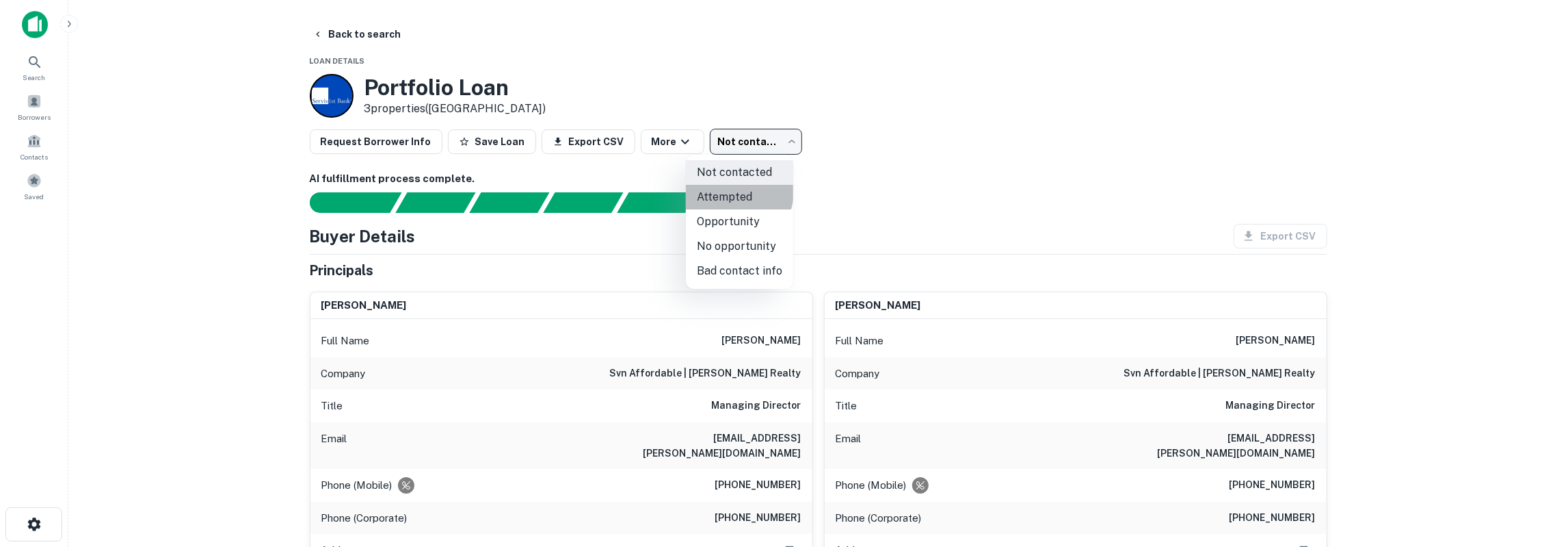
click at [734, 192] on li "Attempted" at bounding box center [739, 197] width 107 height 24
type input "*********"
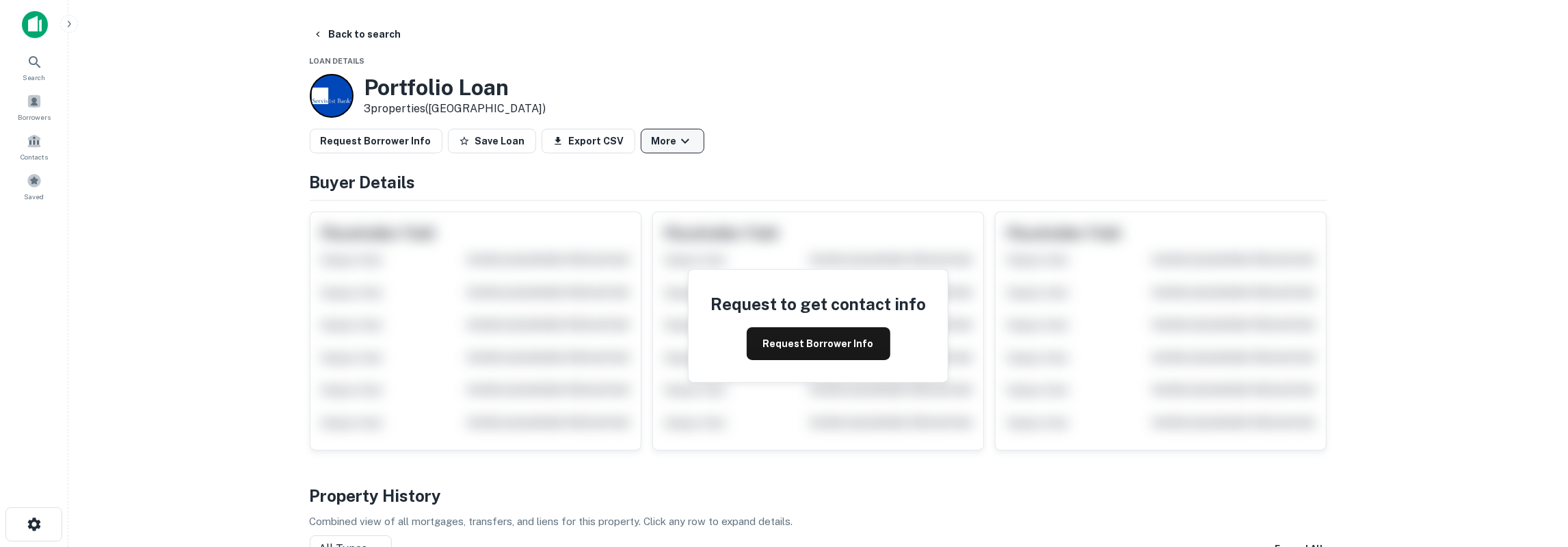
click at [681, 141] on icon "button" at bounding box center [686, 142] width 8 height 5
click at [710, 121] on div at bounding box center [784, 273] width 1568 height 547
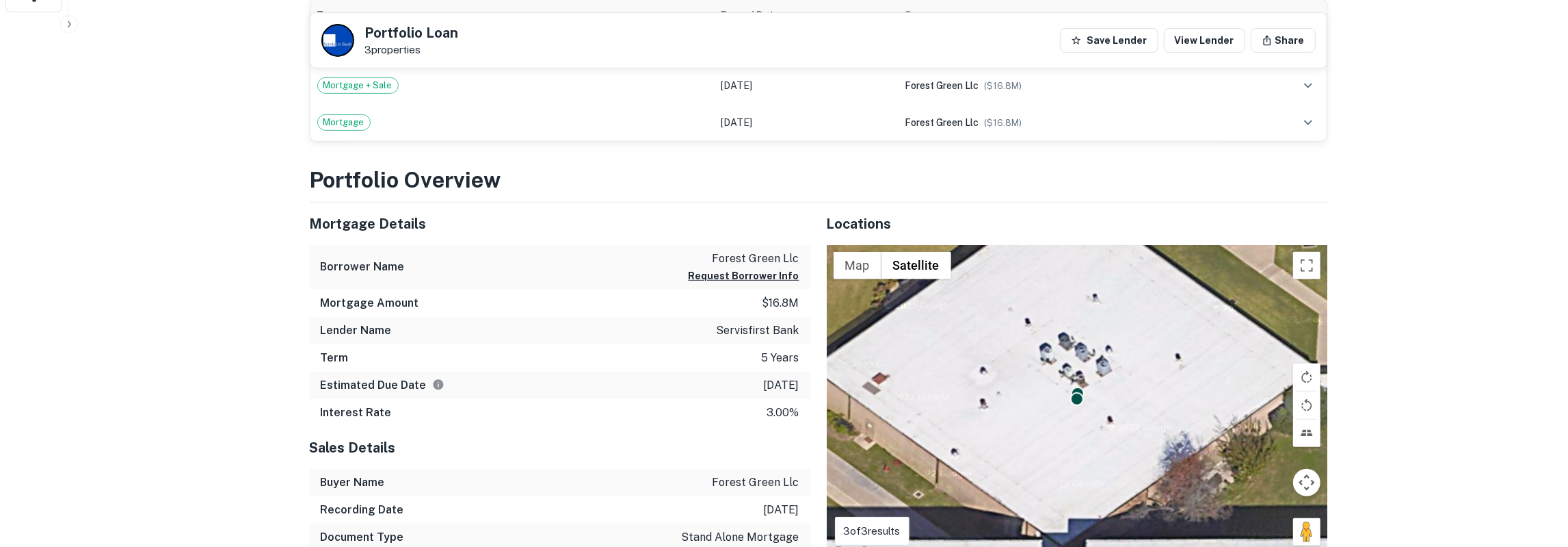
scroll to position [570, 0]
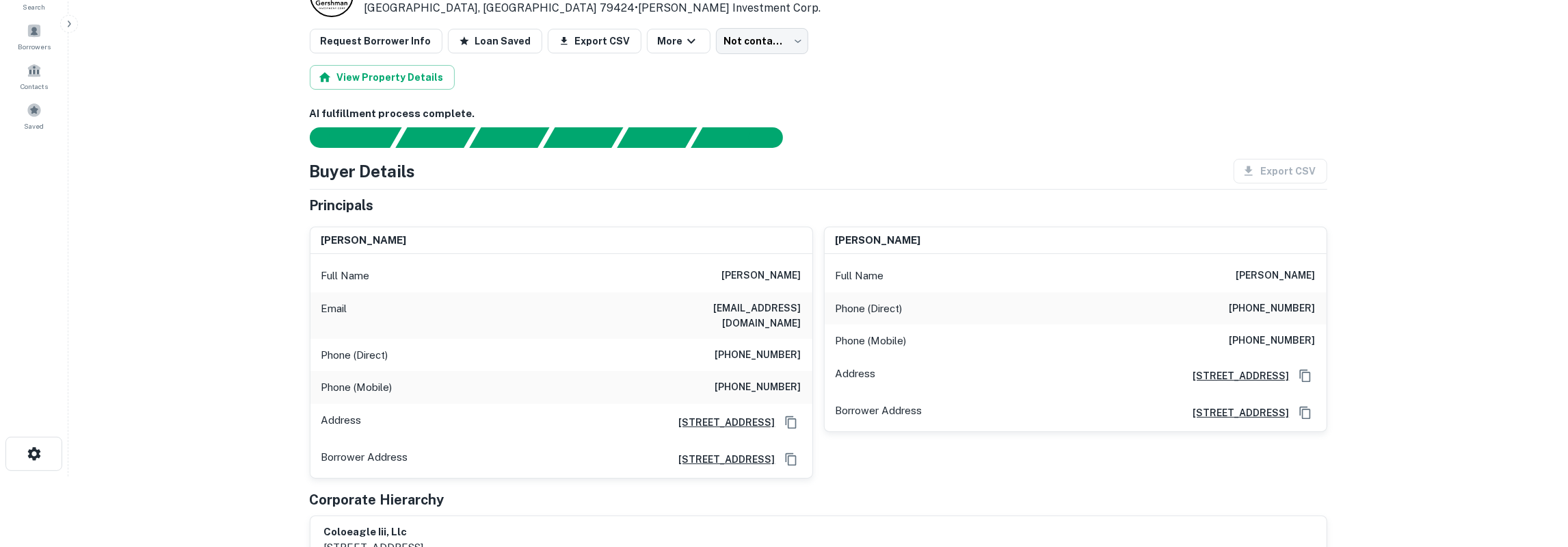
scroll to position [71, 0]
click at [761, 53] on body "Search Borrowers Contacts Saved Loan Details [STREET_ADDRESS] • [PERSON_NAME] I…" at bounding box center [784, 202] width 1568 height 547
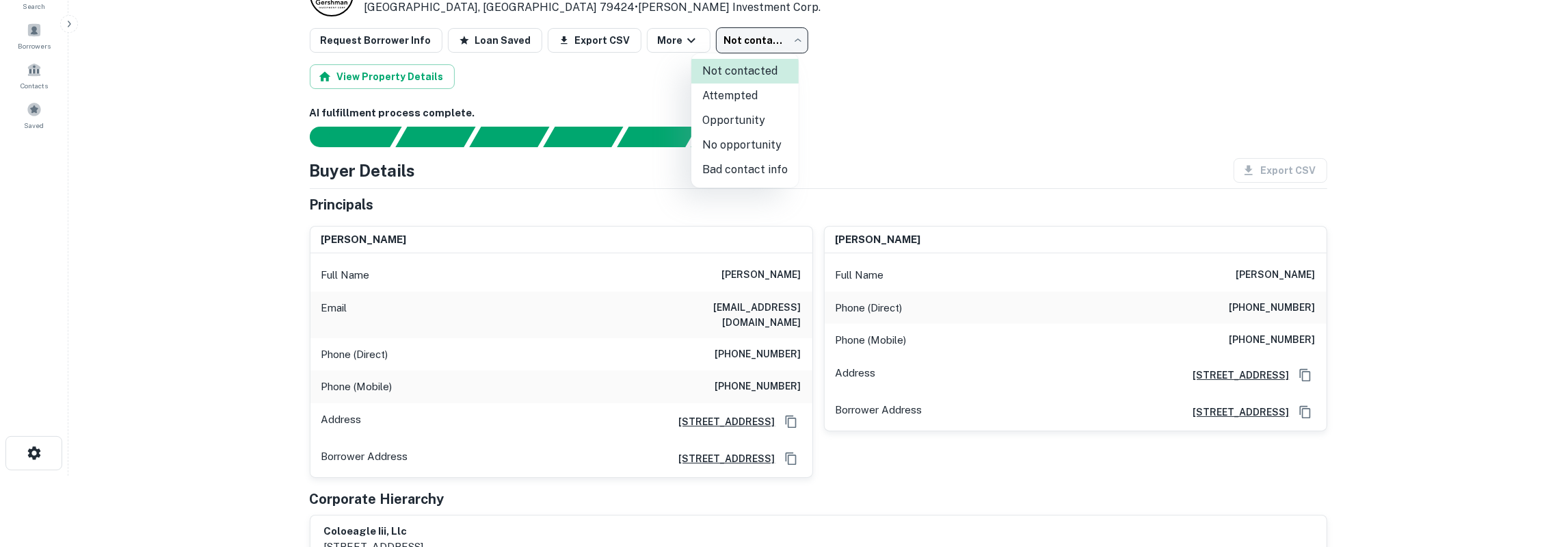
click at [753, 94] on li "Attempted" at bounding box center [745, 95] width 107 height 24
type input "*********"
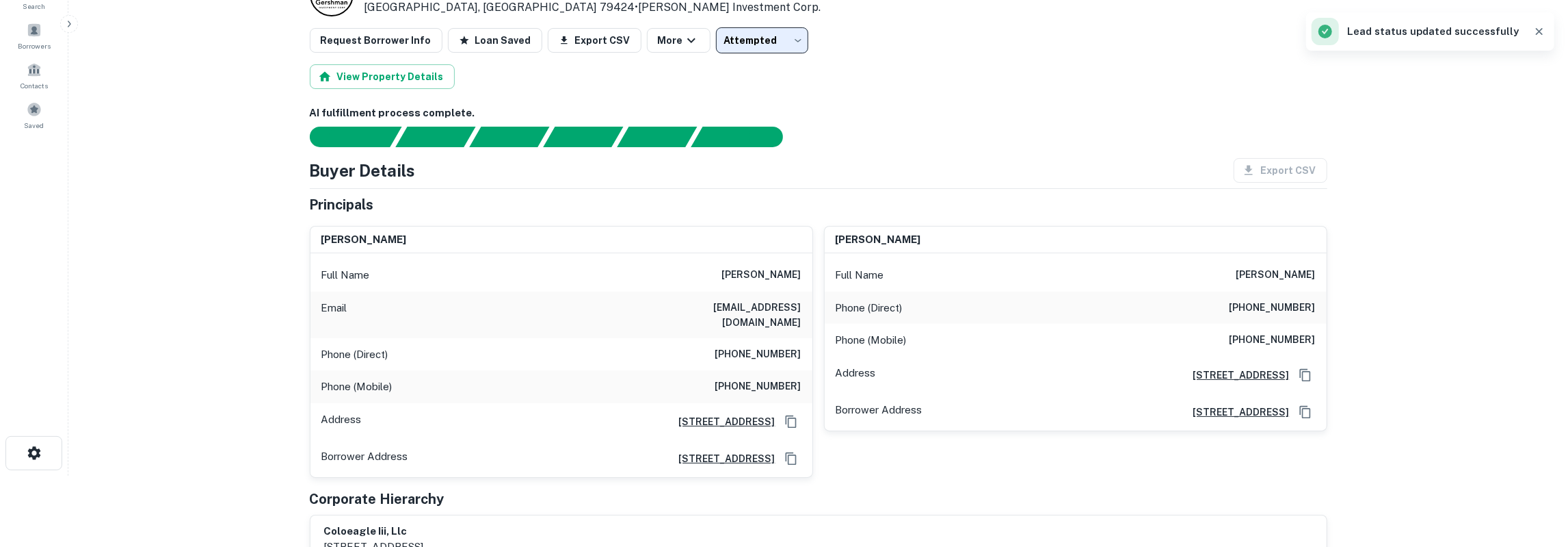
click at [781, 273] on h6 "frederick a fielder" at bounding box center [762, 276] width 80 height 17
copy h6 "fielder"
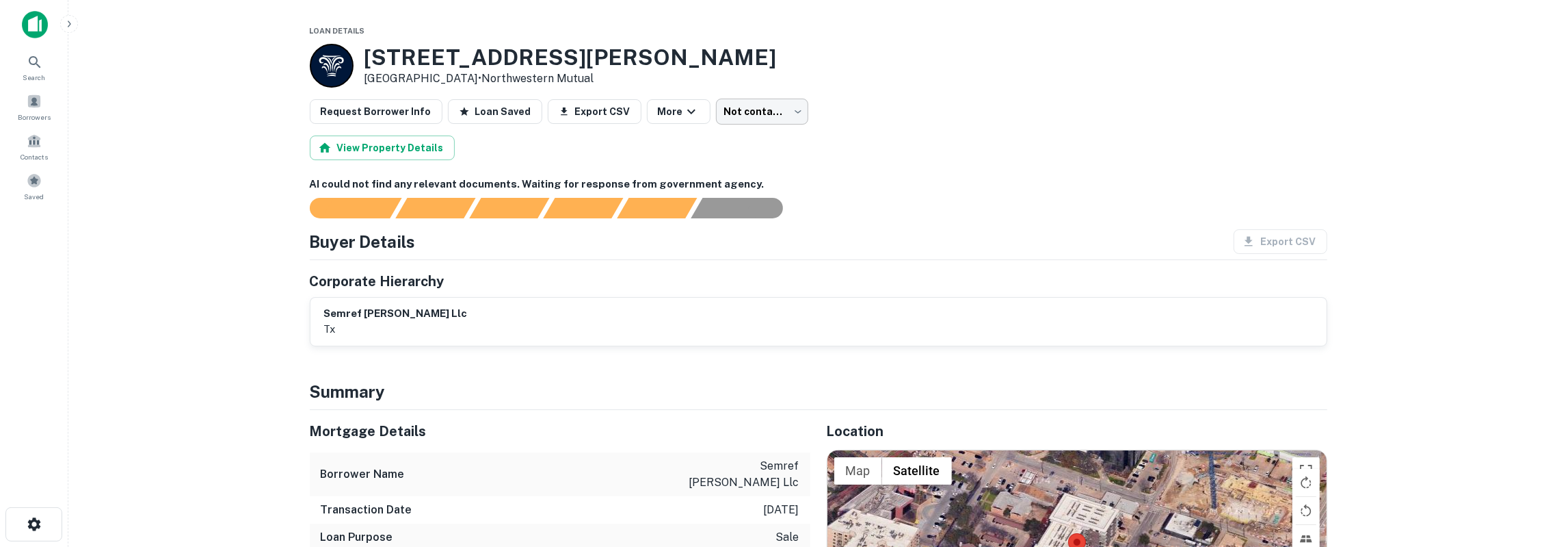
click at [738, 109] on body "Search Borrowers Contacts Saved Loan Details 4805 Mckinney Ave Dallas, TX 75205…" at bounding box center [784, 273] width 1568 height 547
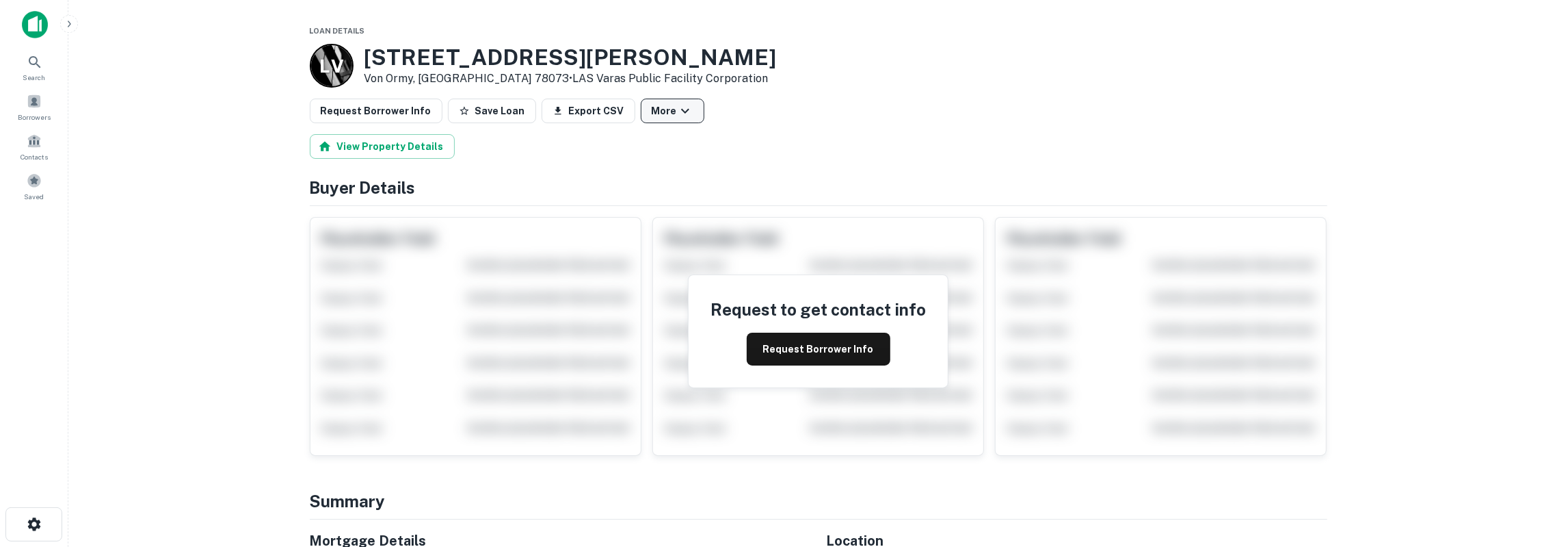
click at [664, 99] on button "More" at bounding box center [673, 111] width 64 height 24
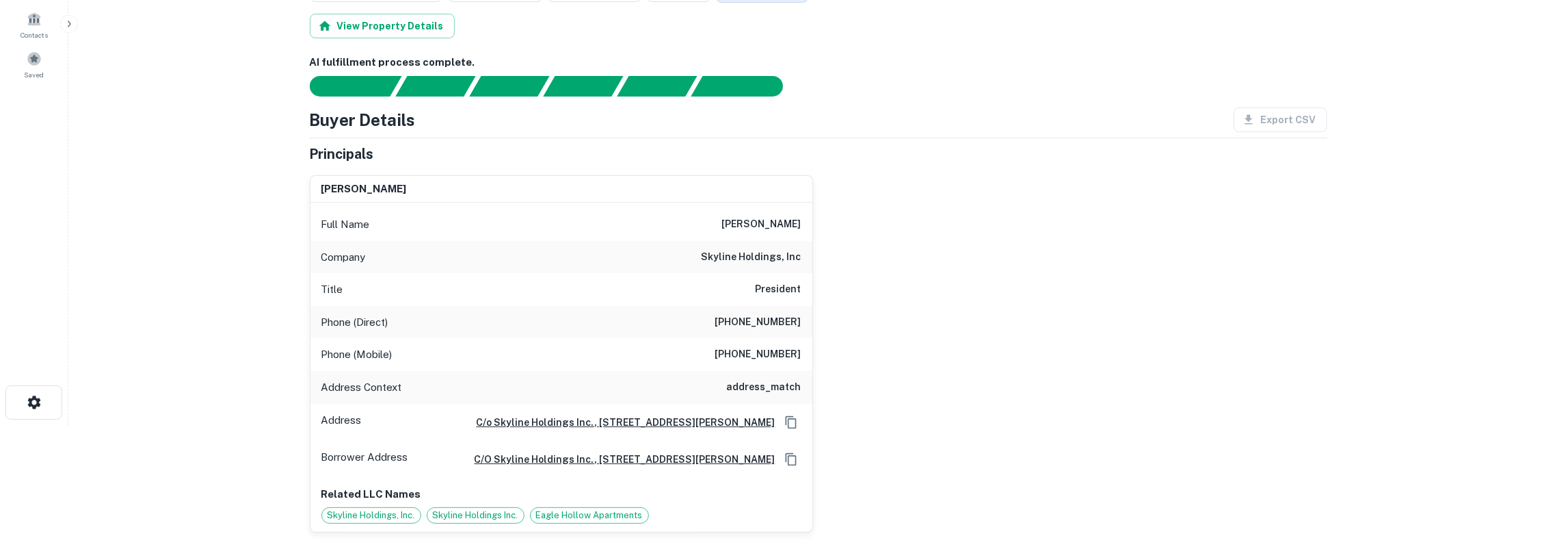
scroll to position [142, 0]
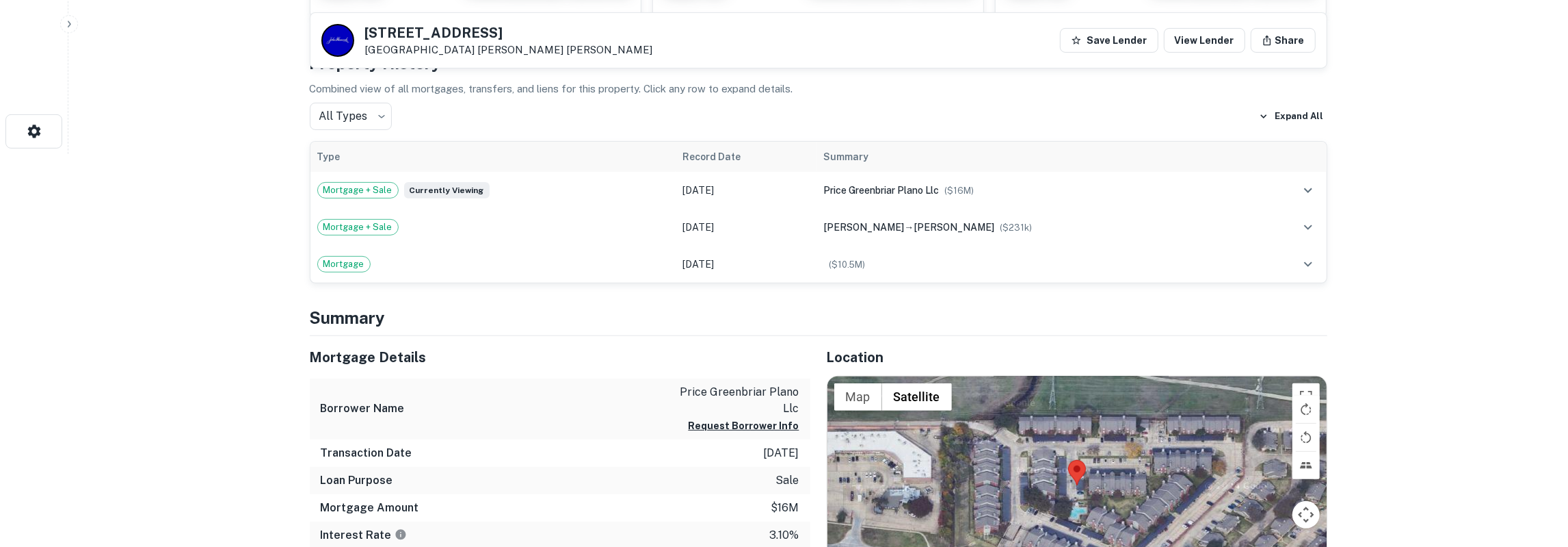
scroll to position [427, 0]
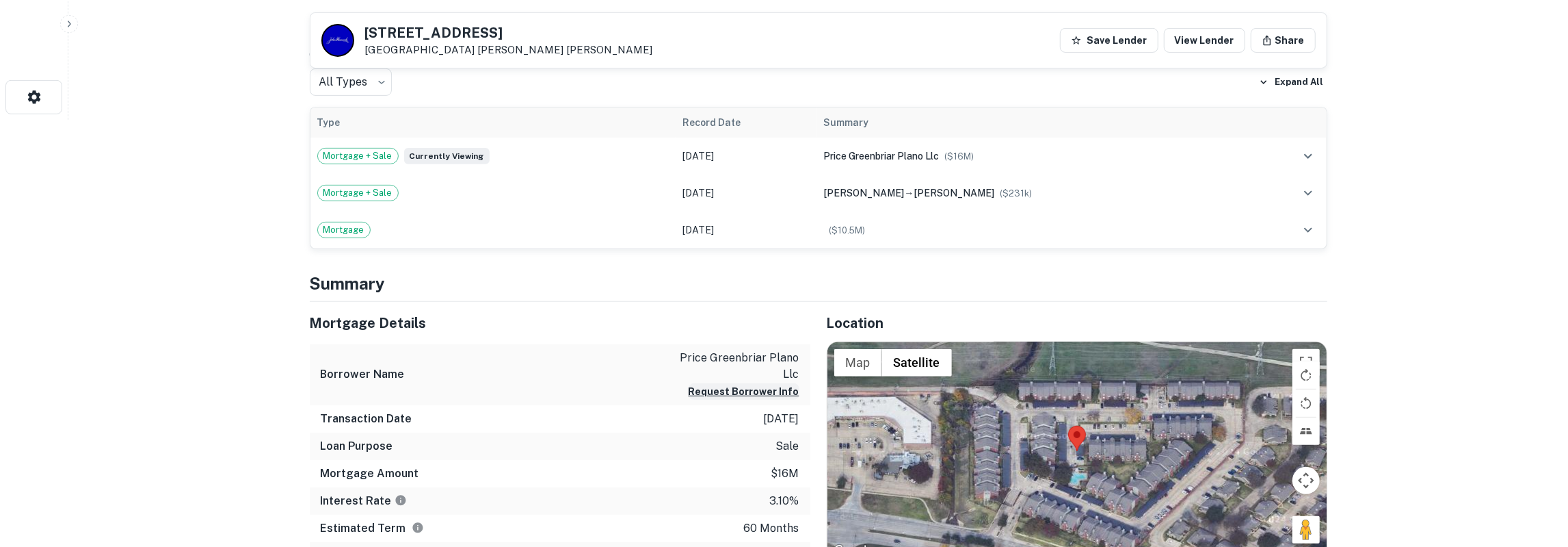
click at [785, 390] on button "Request Borrower Info" at bounding box center [744, 392] width 111 height 17
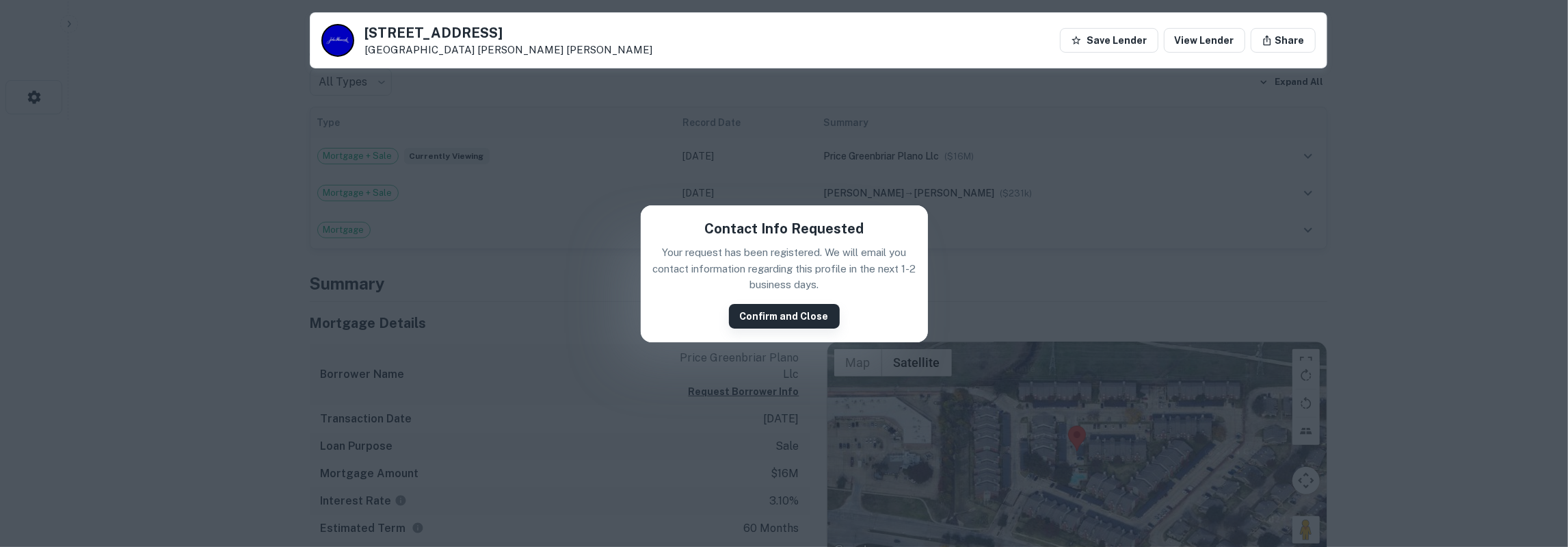
click at [784, 316] on button "Confirm and Close" at bounding box center [784, 316] width 111 height 24
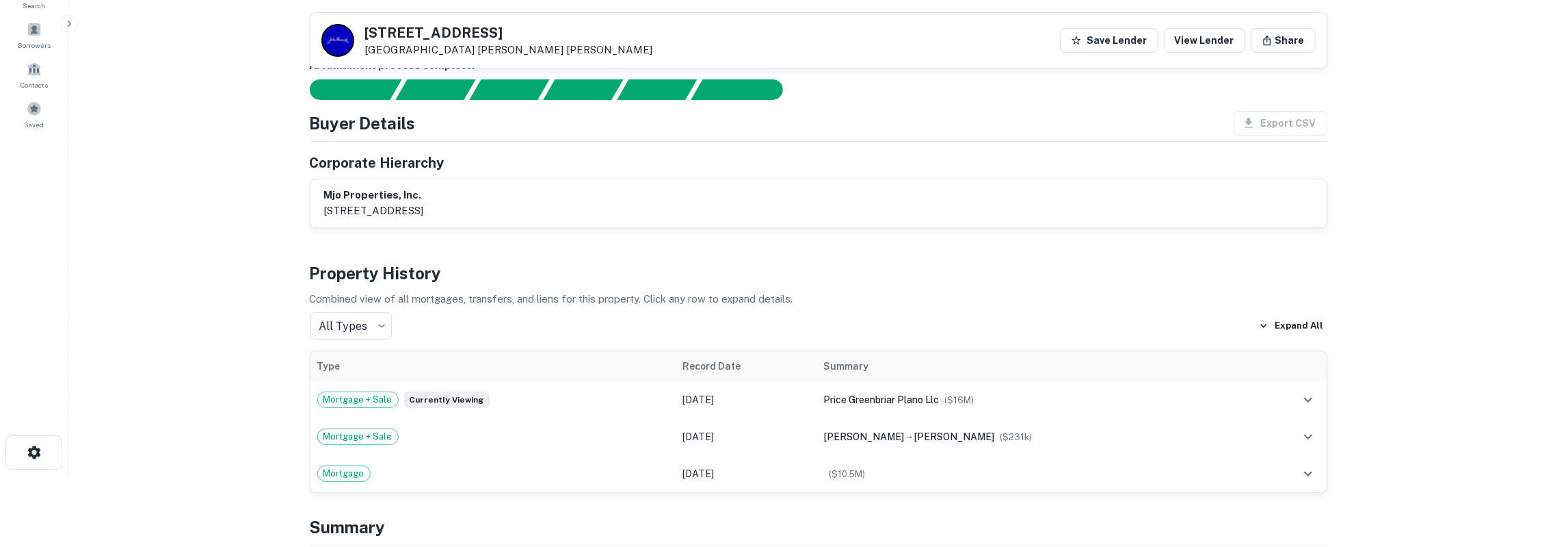
scroll to position [71, 0]
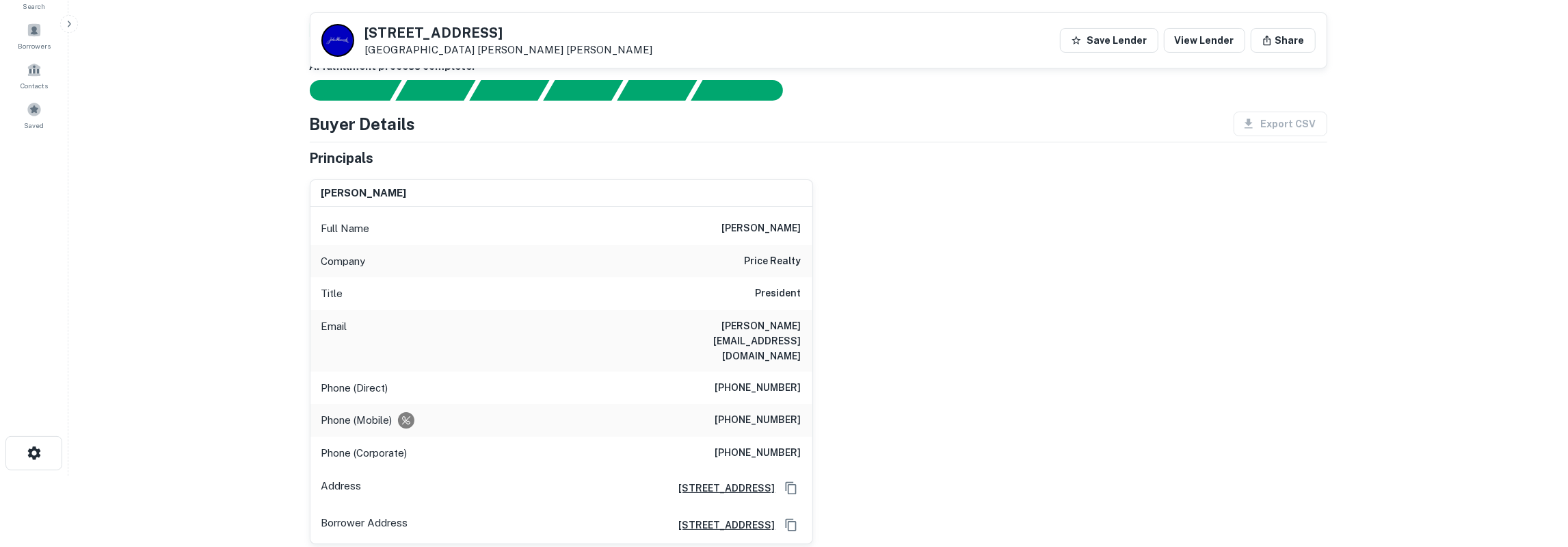
click at [784, 230] on h6 "[PERSON_NAME]" at bounding box center [762, 229] width 80 height 17
copy h6 "ochstein"
click at [749, 321] on h6 "[PERSON_NAME][EMAIL_ADDRESS][DOMAIN_NAME]" at bounding box center [719, 341] width 164 height 45
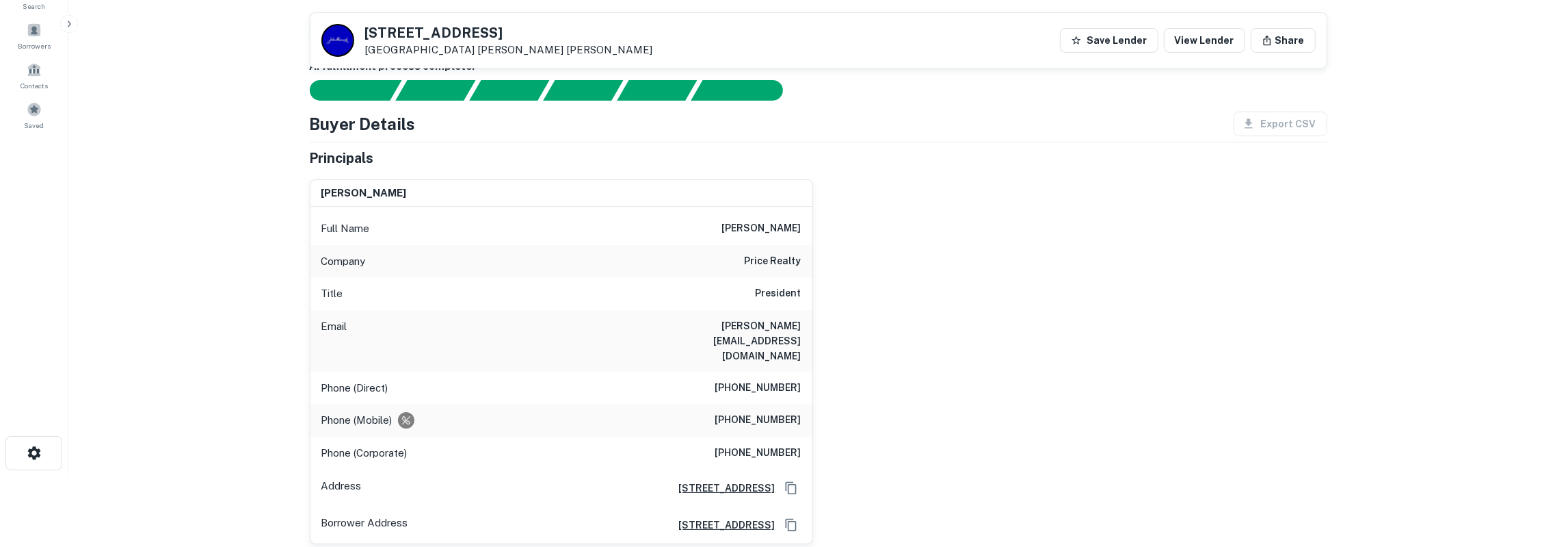
click at [749, 321] on h6 "[PERSON_NAME][EMAIL_ADDRESS][DOMAIN_NAME]" at bounding box center [719, 341] width 164 height 45
click at [765, 379] on h6 "(214) 360-0208" at bounding box center [758, 388] width 86 height 17
click at [757, 412] on h6 "(214) 957-5228" at bounding box center [758, 421] width 86 height 17
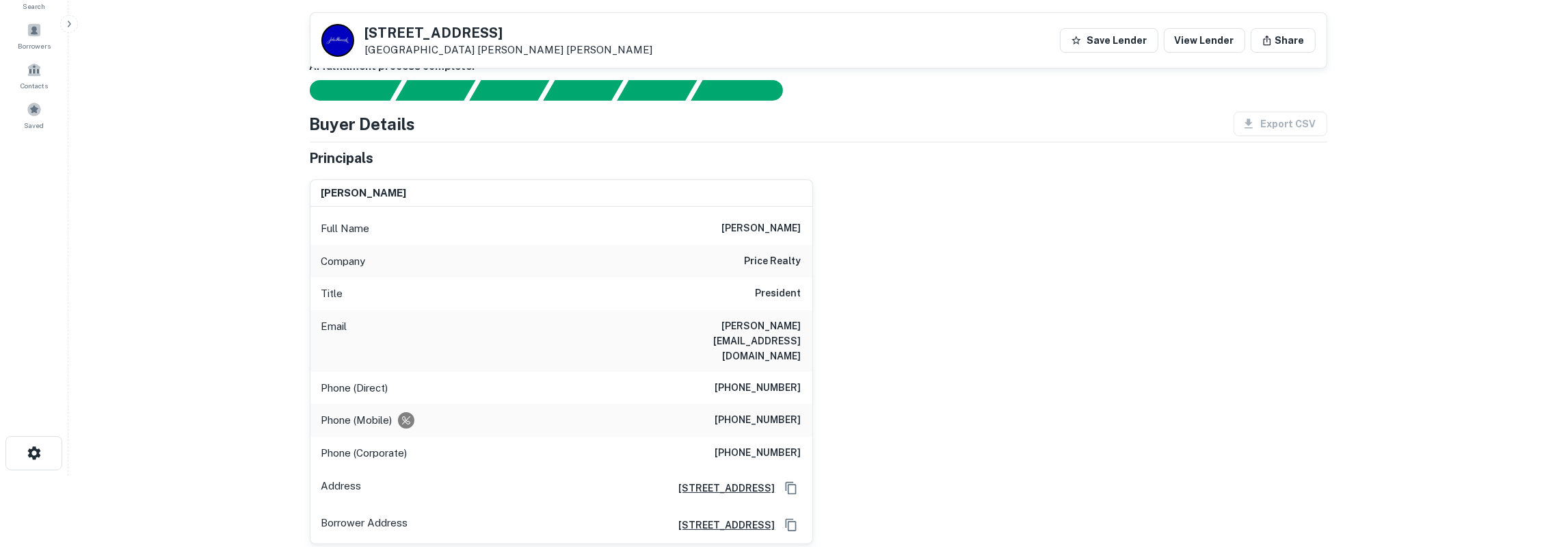
click at [348, 379] on p "Phone (Direct)" at bounding box center [355, 388] width 67 height 17
drag, startPoint x: 355, startPoint y: 357, endPoint x: 810, endPoint y: 409, distance: 458.0
click at [810, 409] on div "Full Name michael j. ochstein Company price realty Title President Email mike@p…" at bounding box center [562, 375] width 502 height 337
drag, startPoint x: 370, startPoint y: 28, endPoint x: 535, endPoint y: 49, distance: 166.3
click at [535, 49] on div "1901 W SPRING CREEK PKWY Plano, TX 75023 John Hancock" at bounding box center [509, 41] width 288 height 30
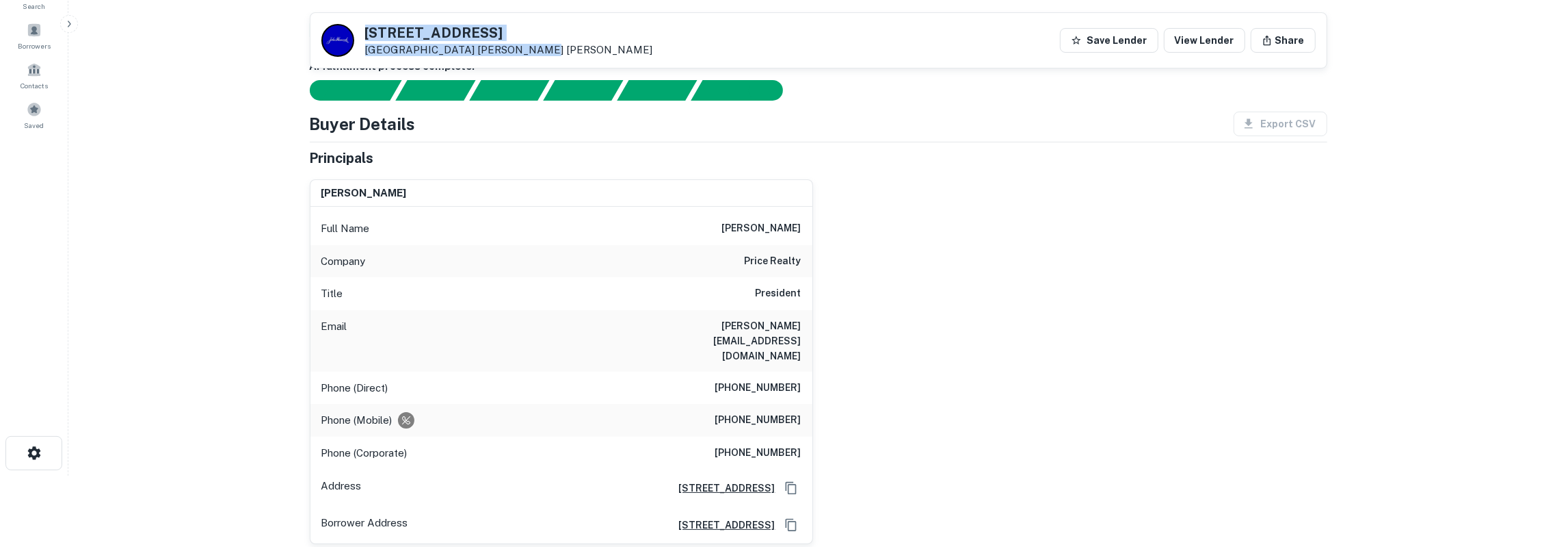
drag, startPoint x: 366, startPoint y: 29, endPoint x: 519, endPoint y: 42, distance: 153.6
click at [519, 42] on div "1901 W SPRING CREEK PKWY Plano, TX 75023 John Hancock" at bounding box center [509, 41] width 288 height 30
copy div "1901 W SPRING CREEK PKWY Plano, TX 75023 John Hancock"
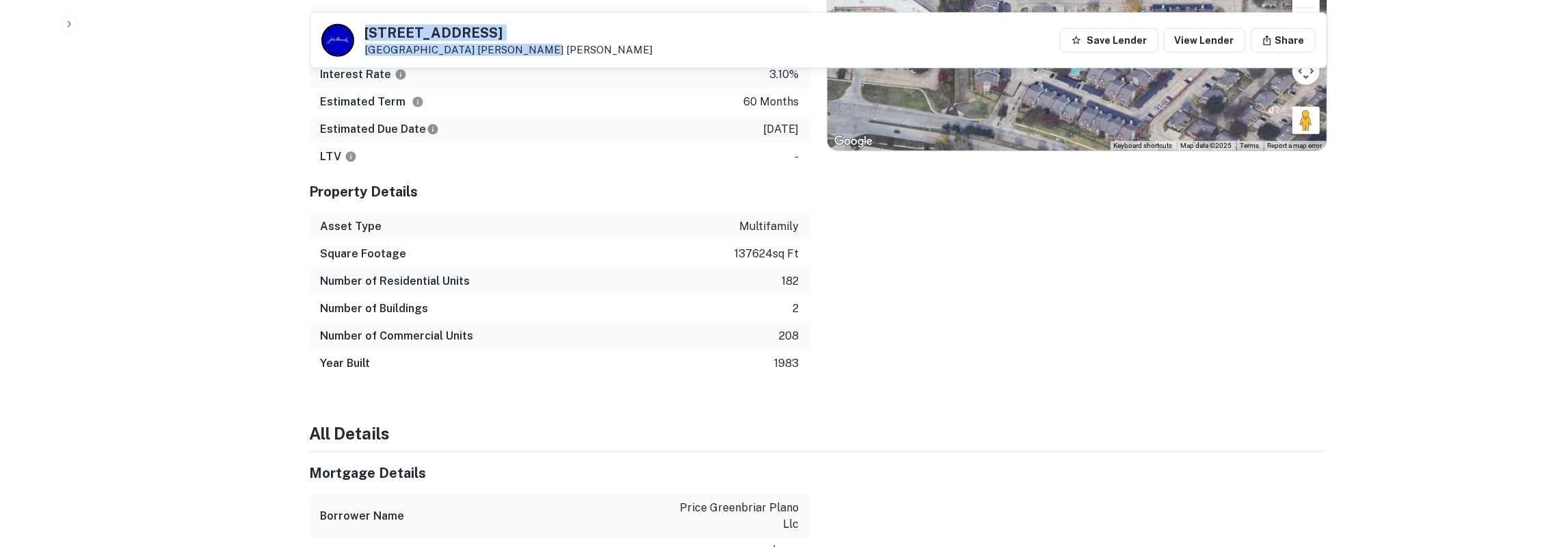
scroll to position [1281, 0]
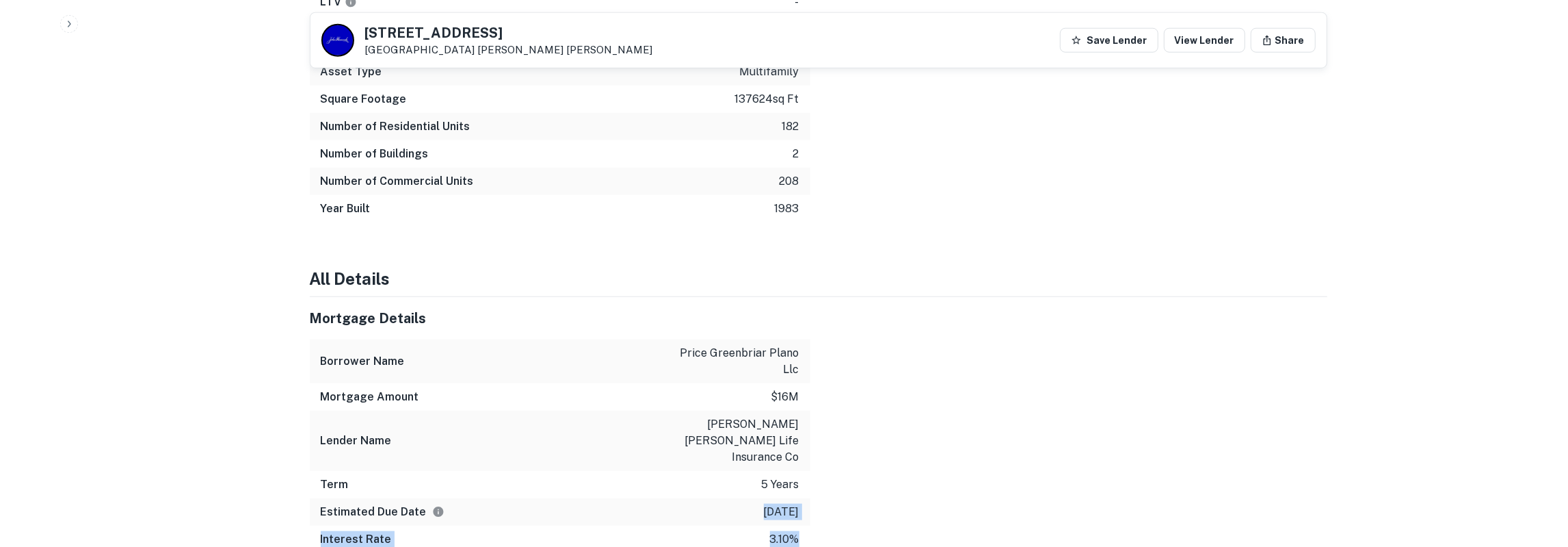
drag, startPoint x: 311, startPoint y: 284, endPoint x: 806, endPoint y: 487, distance: 535.0
click at [806, 487] on div "Mortgage Details Borrower Name price greenbriar plano llc Mortgage Amount $16m …" at bounding box center [560, 426] width 501 height 256
copy div "4/29/2026 Interest Rate 3.10%"
drag, startPoint x: 367, startPoint y: 31, endPoint x: 409, endPoint y: 43, distance: 43.7
click at [409, 43] on div "1901 W SPRING CREEK PKWY Plano, TX 75023 John Hancock" at bounding box center [509, 41] width 288 height 30
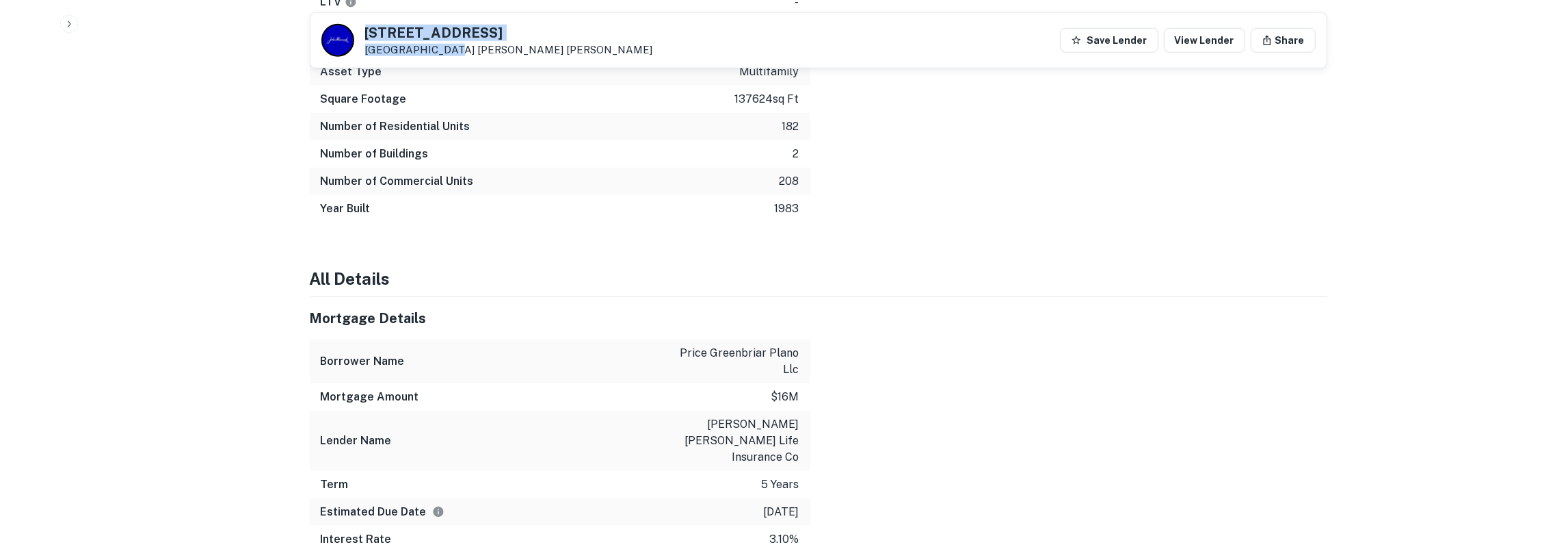
drag, startPoint x: 364, startPoint y: 32, endPoint x: 443, endPoint y: 47, distance: 80.4
click at [443, 47] on div "1901 W SPRING CREEK PKWY Plano, TX 75023 John Hancock" at bounding box center [509, 41] width 288 height 30
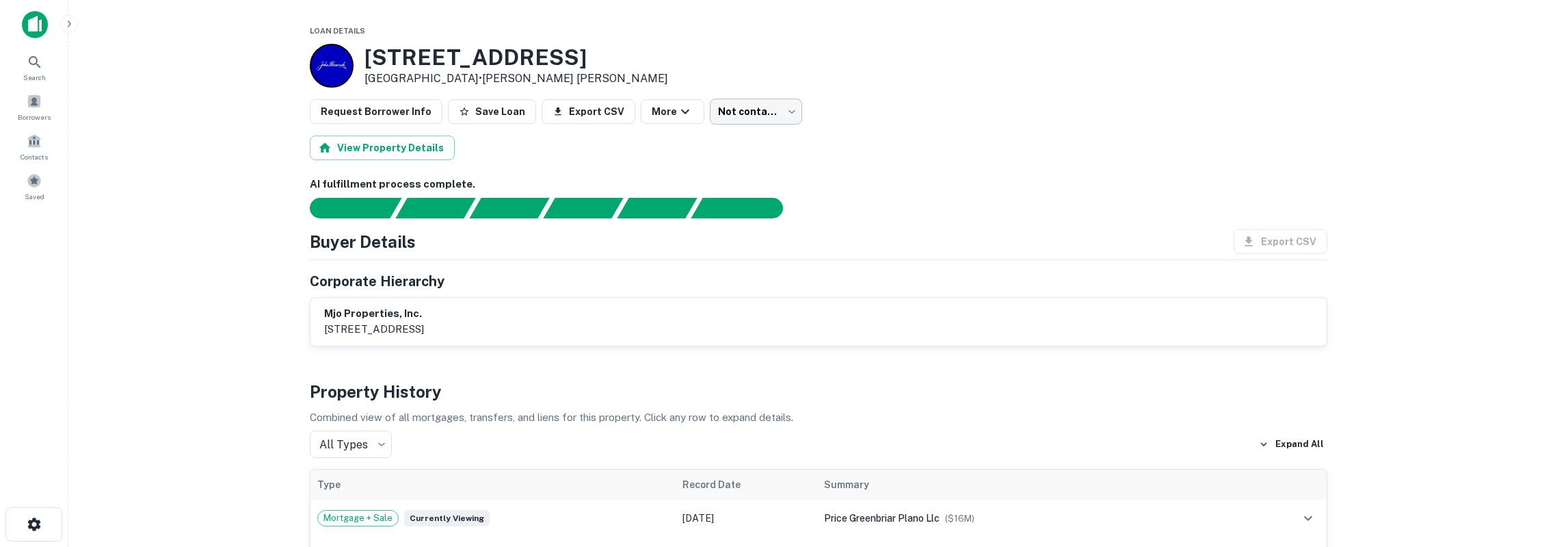
click at [723, 106] on body "Search Borrowers Contacts Saved Loan Details [STREET_ADDRESS] • [PERSON_NAME] […" at bounding box center [784, 273] width 1568 height 547
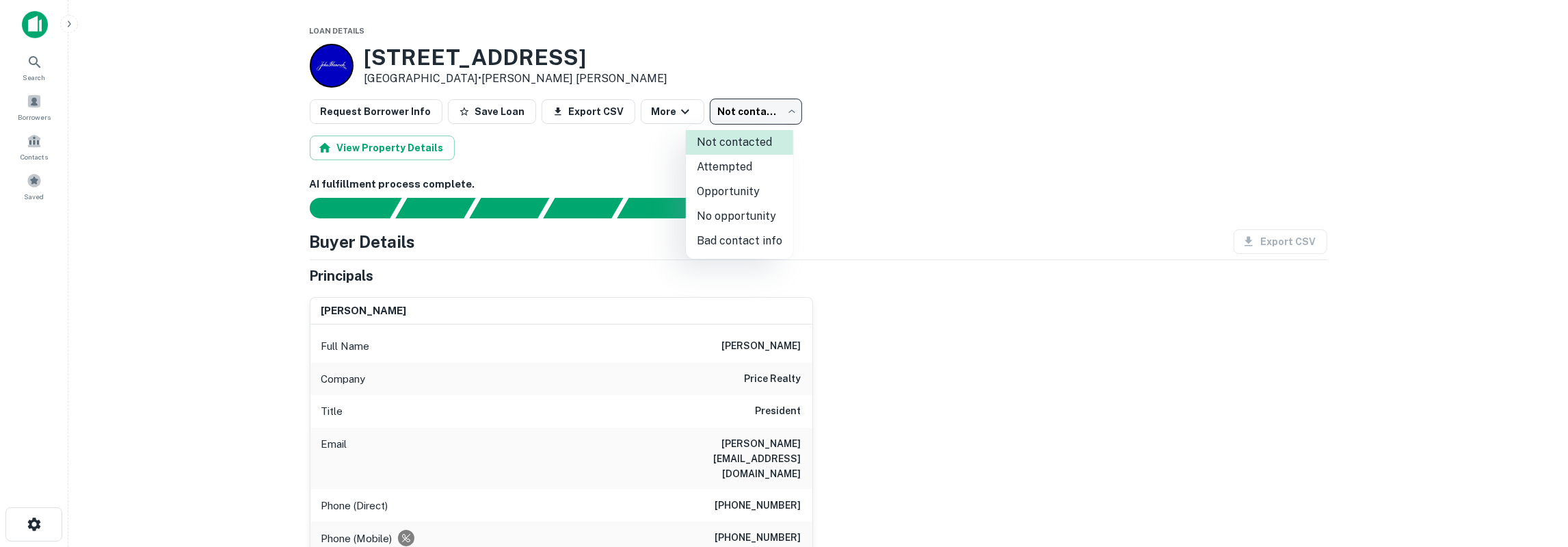
click at [749, 158] on li "Attempted" at bounding box center [739, 167] width 107 height 24
type input "*********"
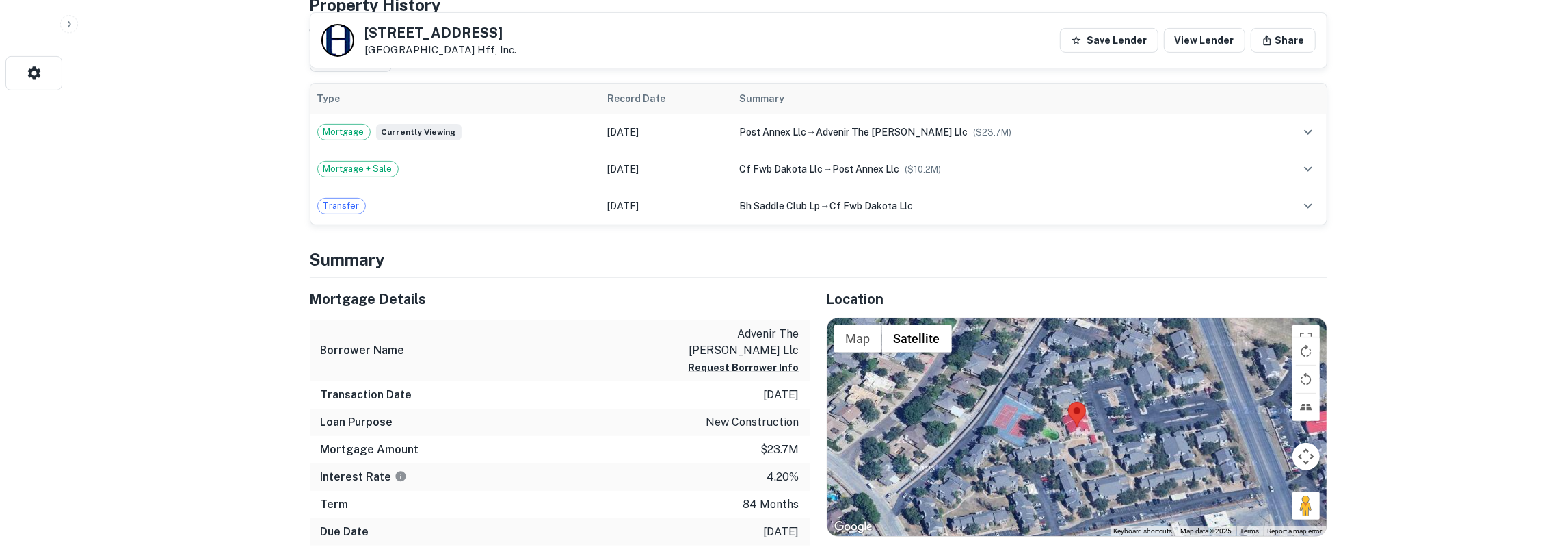
scroll to position [498, 0]
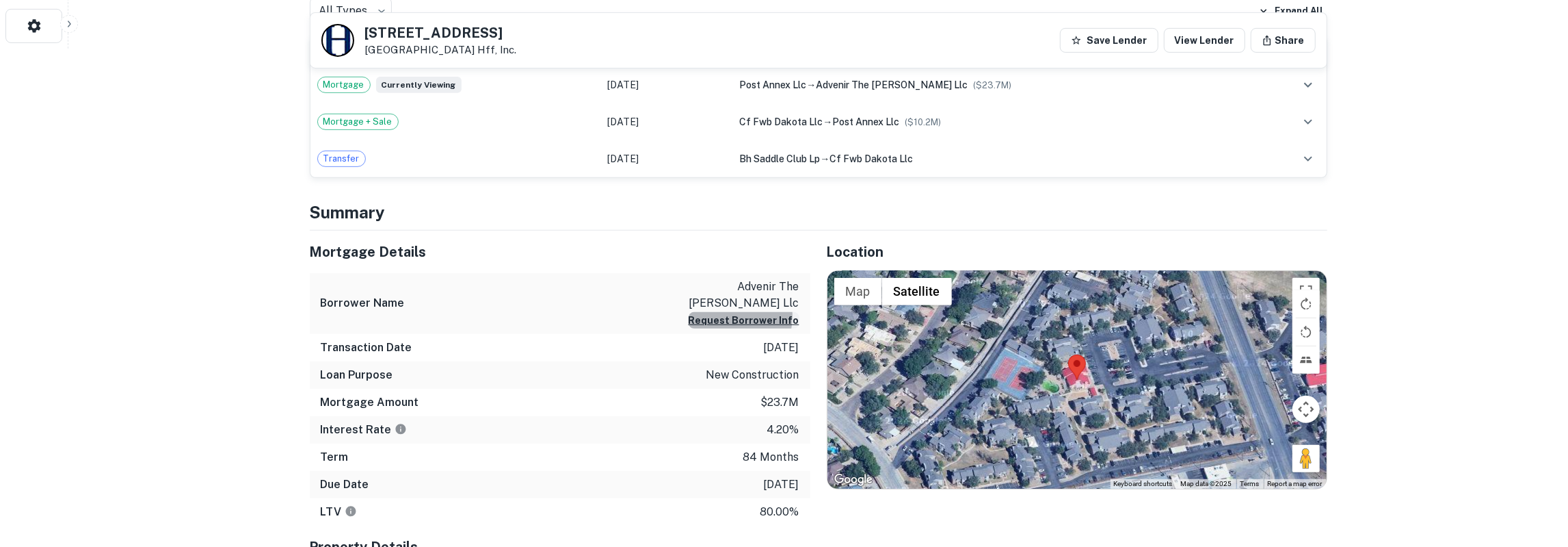
click at [717, 313] on button "Request Borrower Info" at bounding box center [744, 321] width 111 height 17
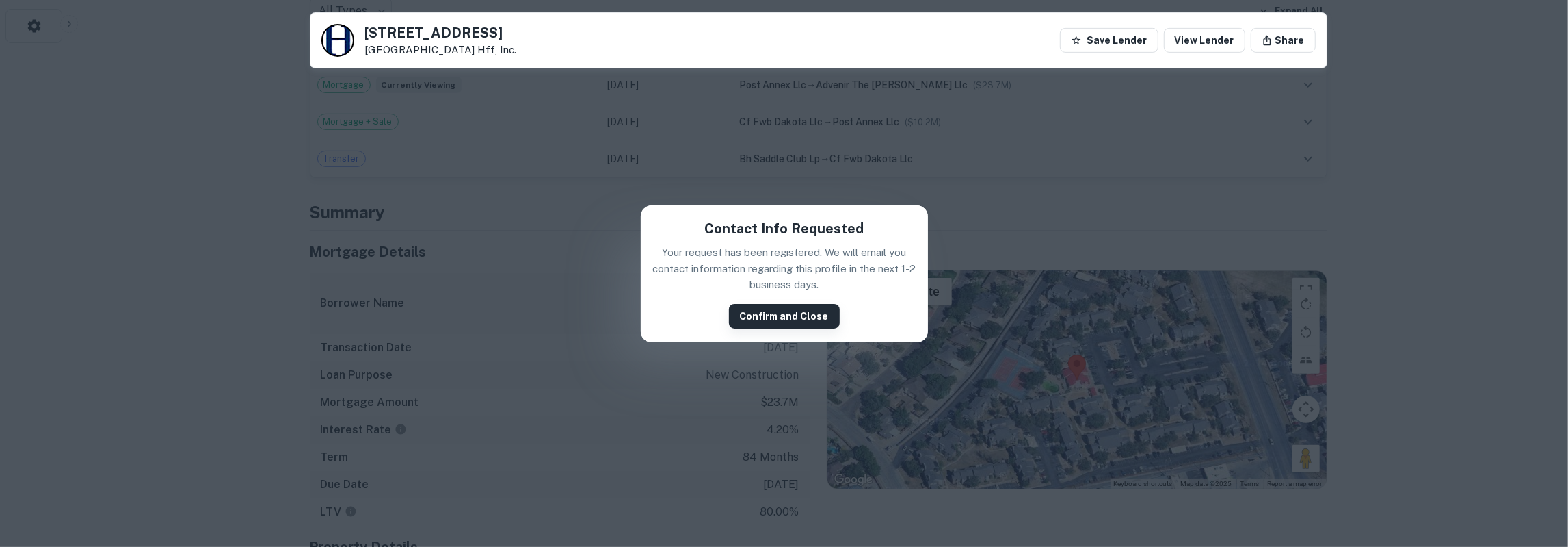
click at [767, 311] on button "Confirm and Close" at bounding box center [784, 316] width 111 height 24
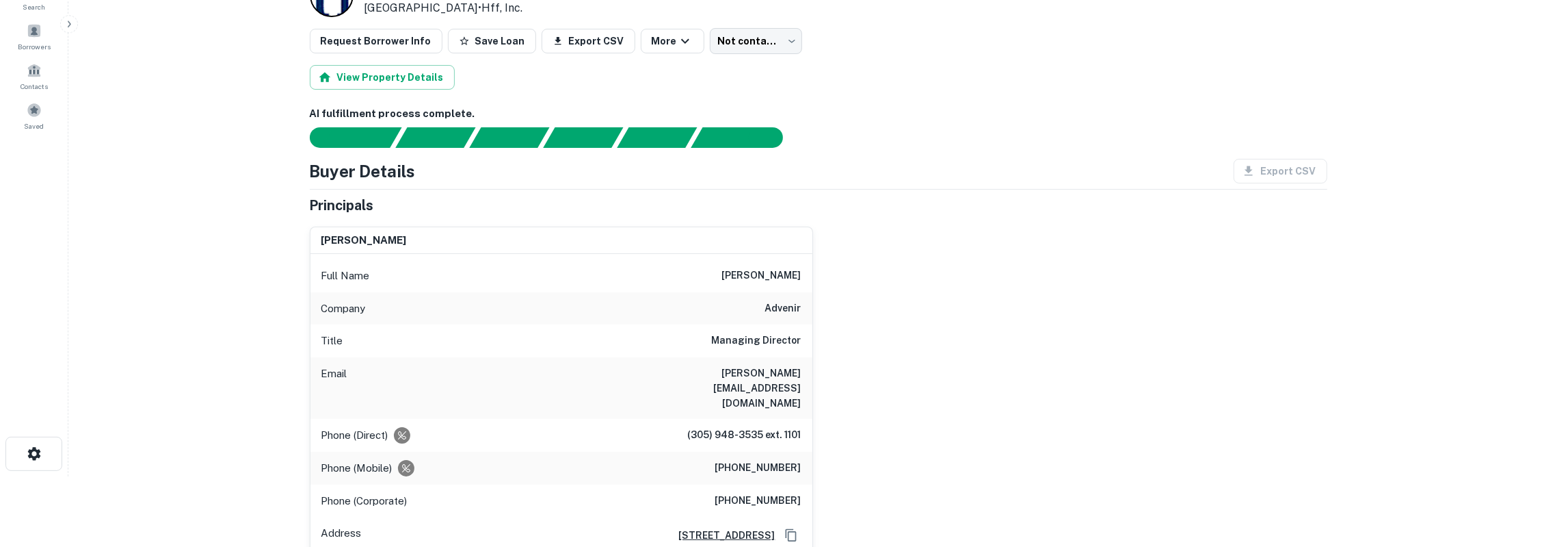
scroll to position [71, 0]
click at [775, 273] on h6 "[PERSON_NAME]" at bounding box center [762, 276] width 80 height 17
copy h6 "[PERSON_NAME]"
click at [777, 368] on h6 "[PERSON_NAME][EMAIL_ADDRESS][DOMAIN_NAME]" at bounding box center [719, 387] width 164 height 45
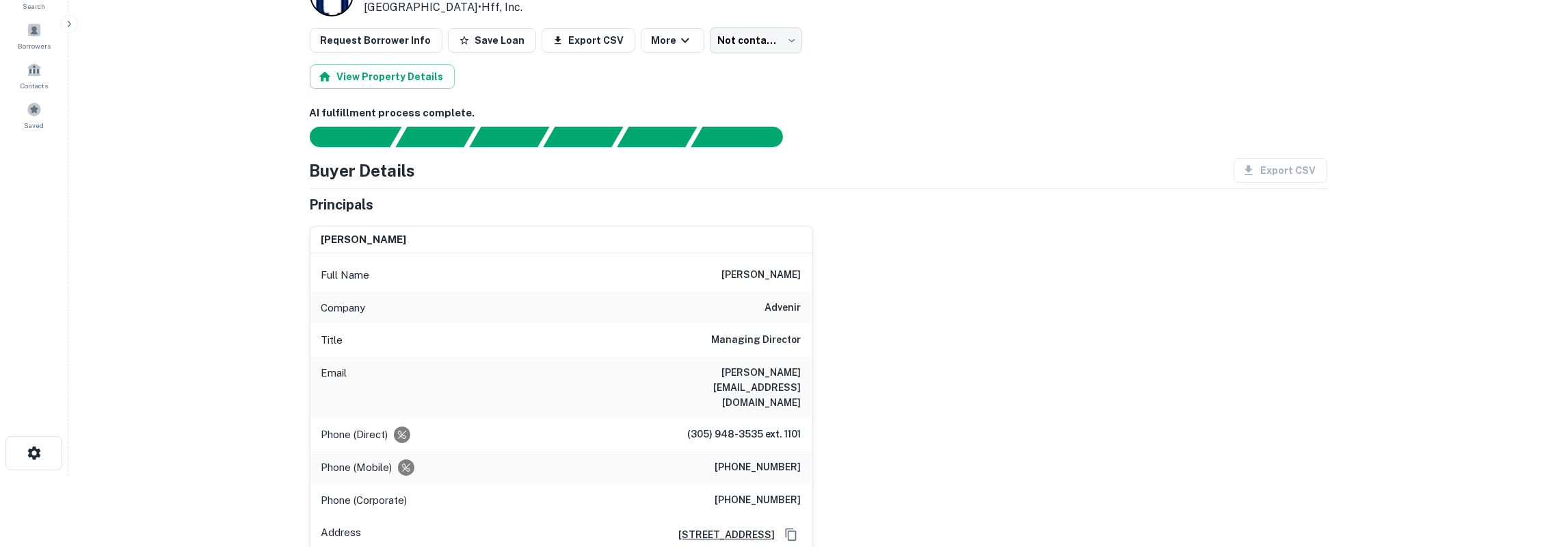
click at [777, 368] on h6 "[PERSON_NAME][EMAIL_ADDRESS][DOMAIN_NAME]" at bounding box center [719, 387] width 164 height 45
click at [778, 368] on h6 "[PERSON_NAME][EMAIL_ADDRESS][DOMAIN_NAME]" at bounding box center [719, 387] width 164 height 45
drag, startPoint x: 319, startPoint y: 405, endPoint x: 801, endPoint y: 473, distance: 486.8
click at [801, 473] on div "Full Name [PERSON_NAME] Company advenir Title Managing Director Email [PERSON_N…" at bounding box center [562, 421] width 502 height 337
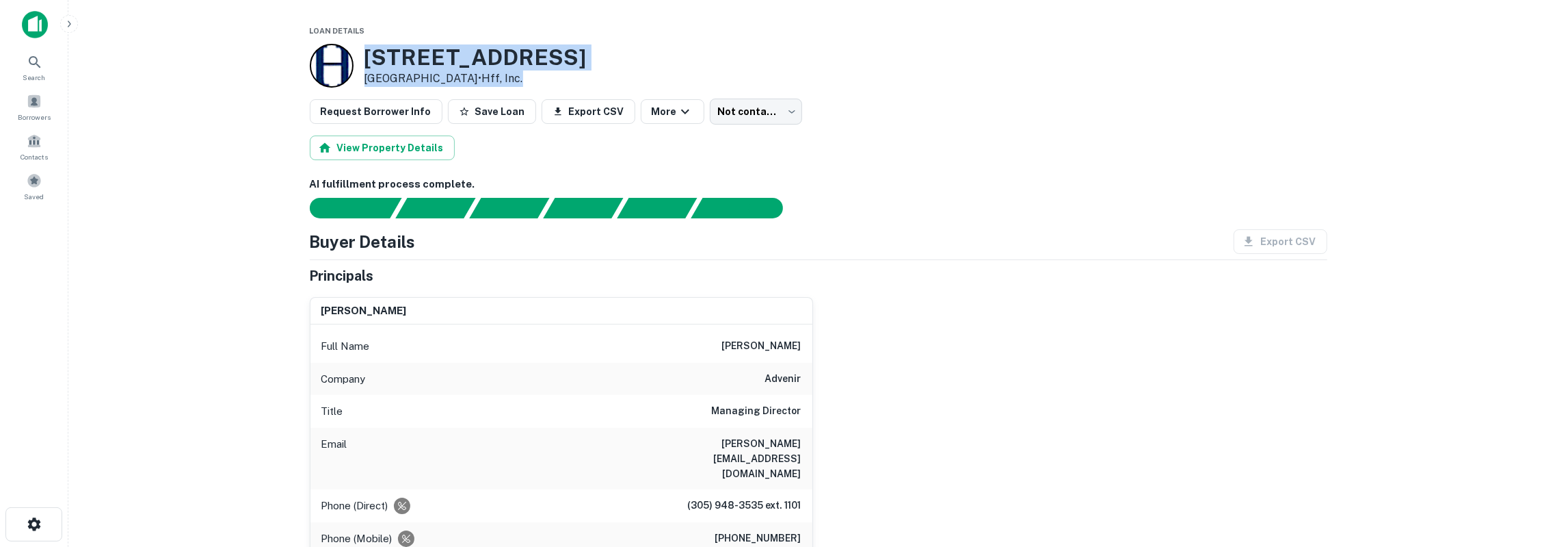
drag, startPoint x: 366, startPoint y: 57, endPoint x: 512, endPoint y: 77, distance: 147.4
click at [512, 77] on div "[STREET_ADDRESS] • Hff, Inc." at bounding box center [819, 65] width 1018 height 44
copy div "[STREET_ADDRESS] • Hff, Inc."
drag, startPoint x: 368, startPoint y: 57, endPoint x: 460, endPoint y: 76, distance: 93.9
click at [460, 76] on div "[STREET_ADDRESS] • Hff, Inc." at bounding box center [476, 65] width 223 height 43
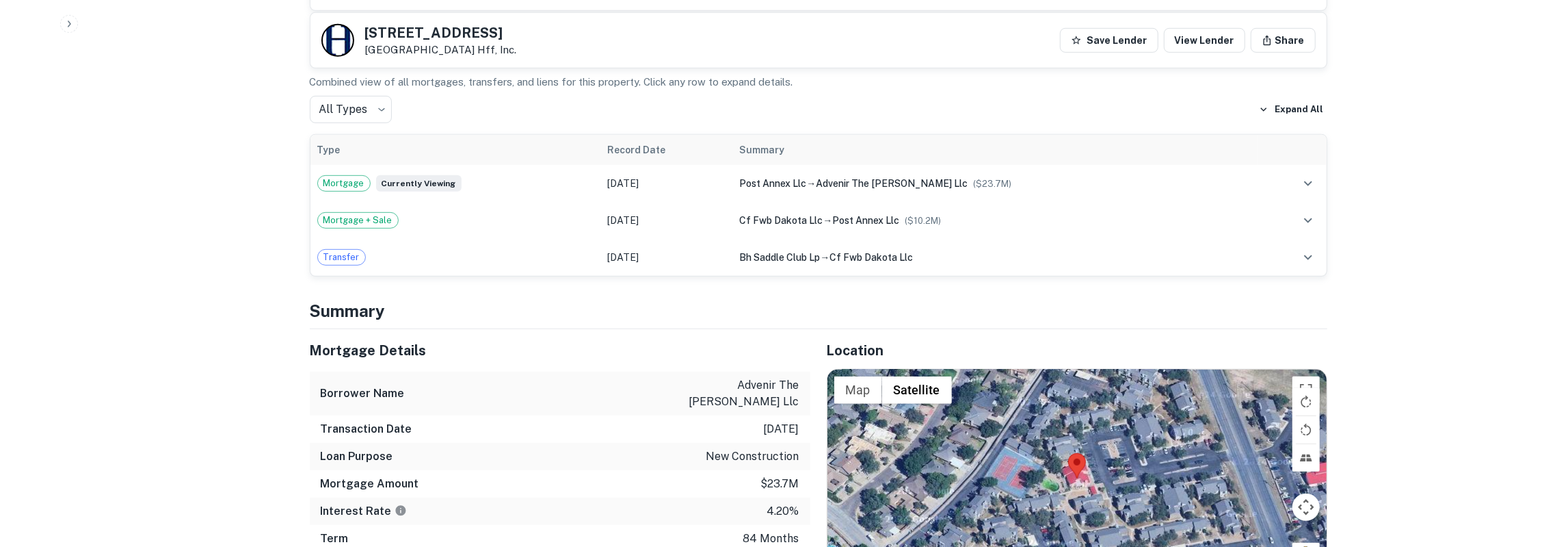
scroll to position [854, 0]
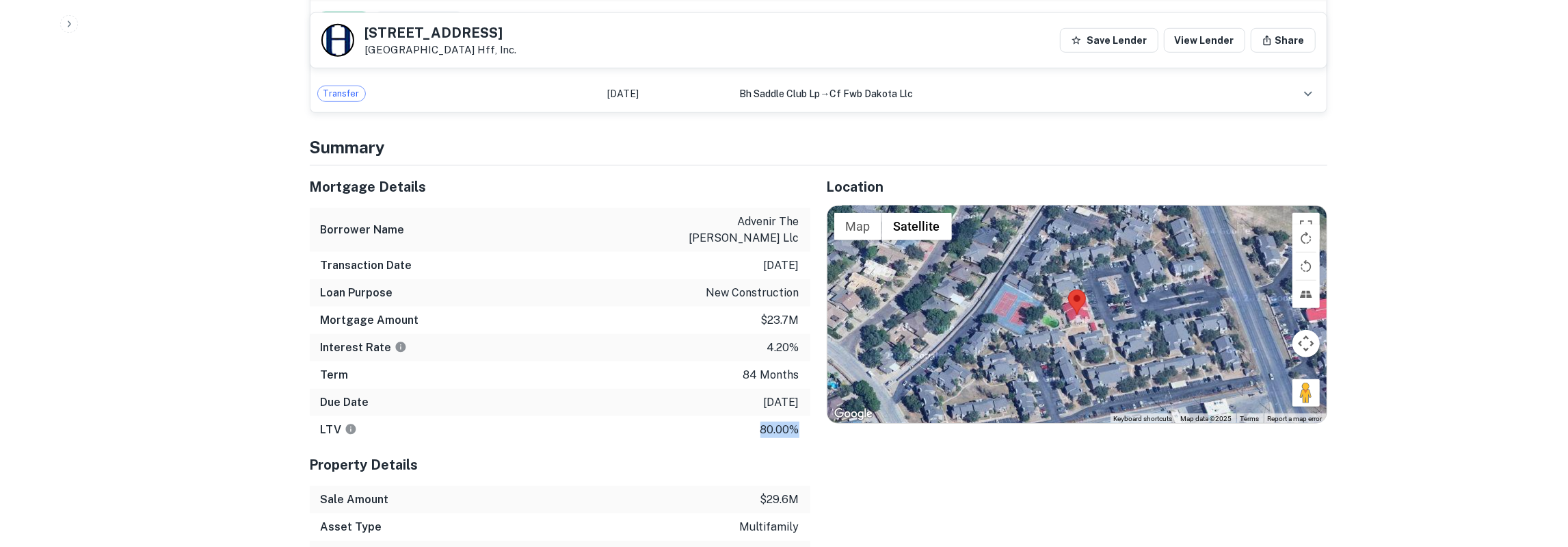
drag, startPoint x: 309, startPoint y: 157, endPoint x: 804, endPoint y: 400, distance: 551.4
click at [804, 400] on div "Mortgage Details Borrower Name advenir the meadows llc Transaction Date 5/1/201…" at bounding box center [553, 408] width 517 height 484
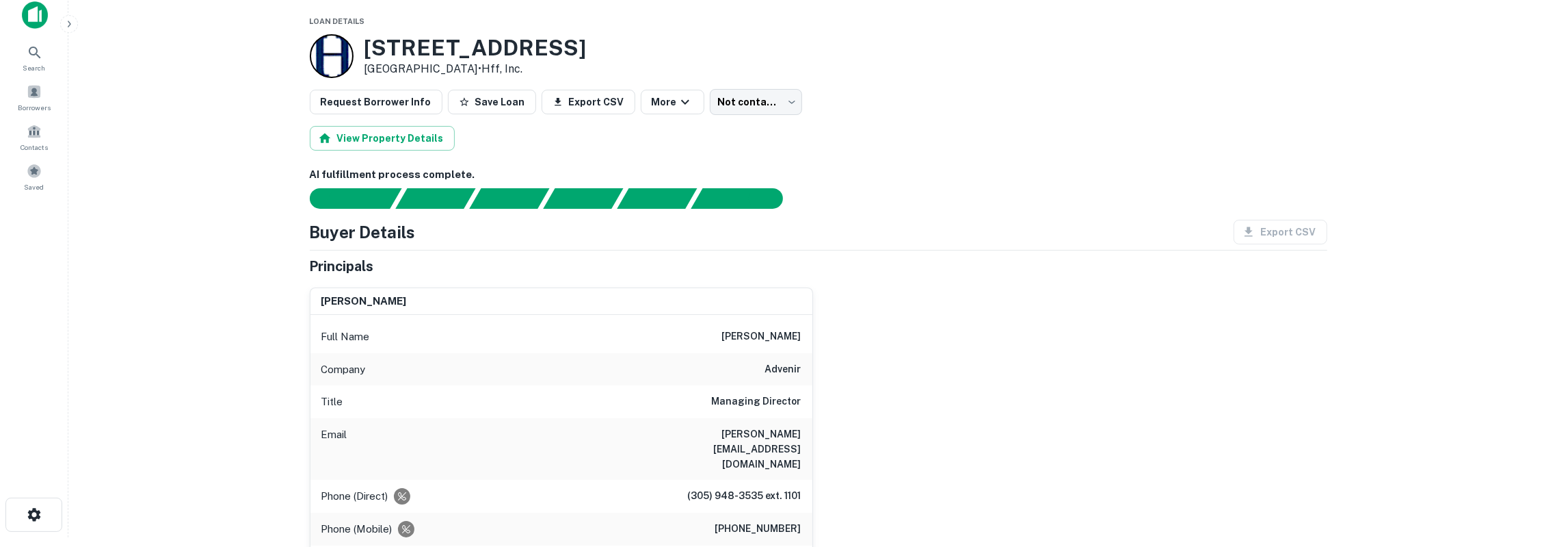
scroll to position [0, 0]
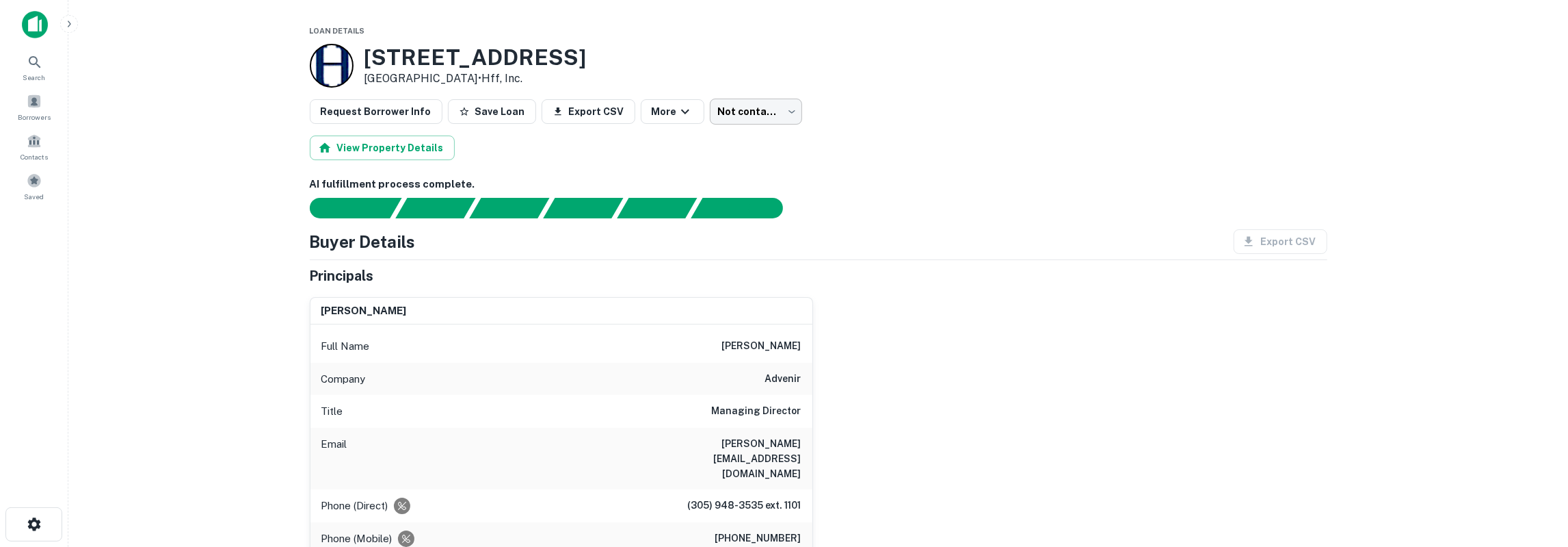
click at [712, 116] on body "Search Borrowers Contacts Saved Loan Details 5101 N A ST Midland, TX 79705 • Hf…" at bounding box center [784, 273] width 1568 height 547
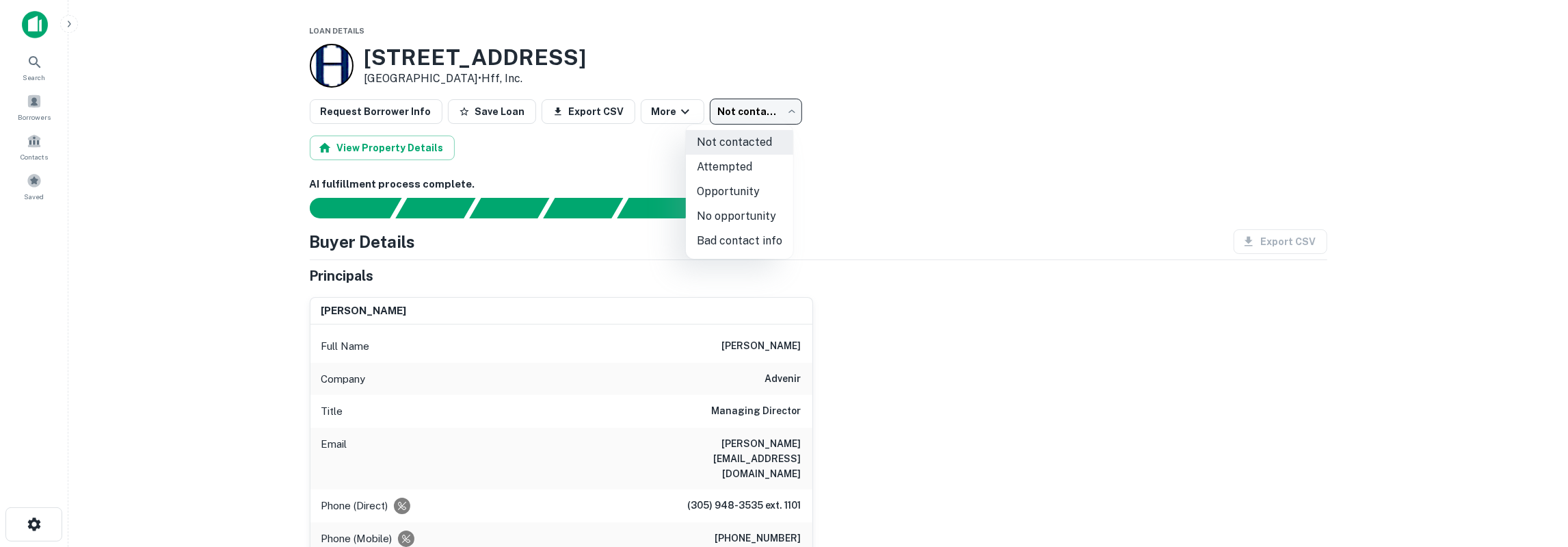
click at [715, 168] on li "Attempted" at bounding box center [739, 167] width 107 height 24
type input "*********"
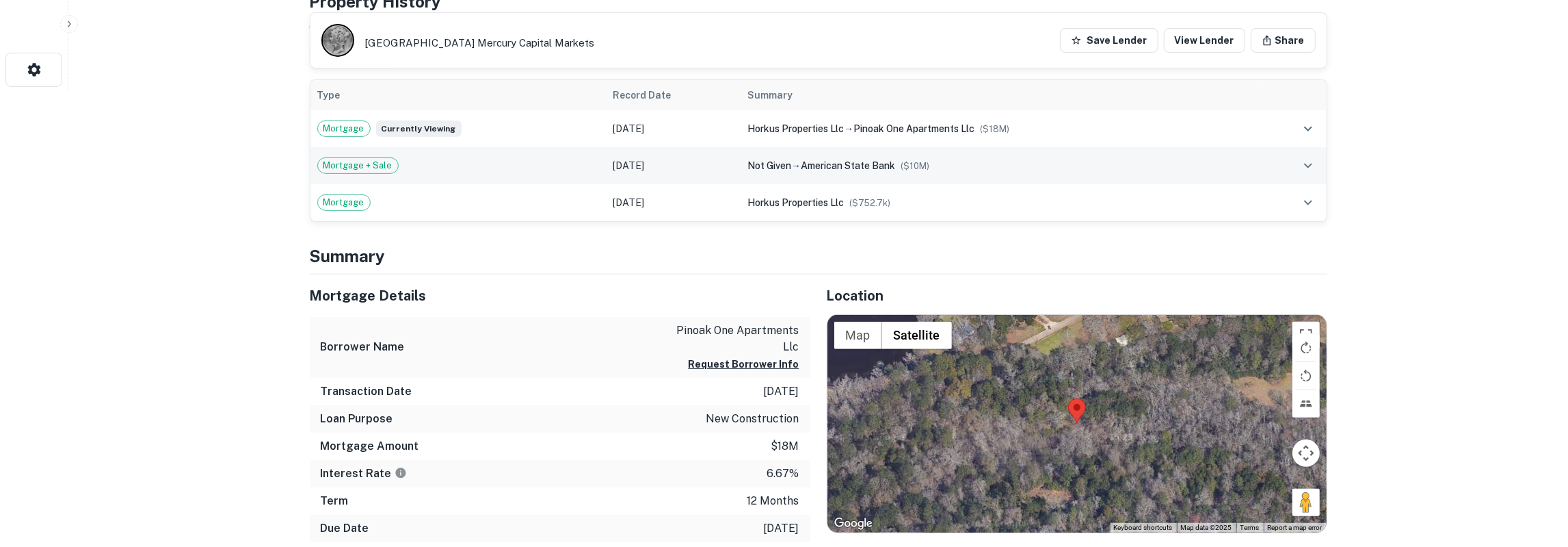
scroll to position [498, 0]
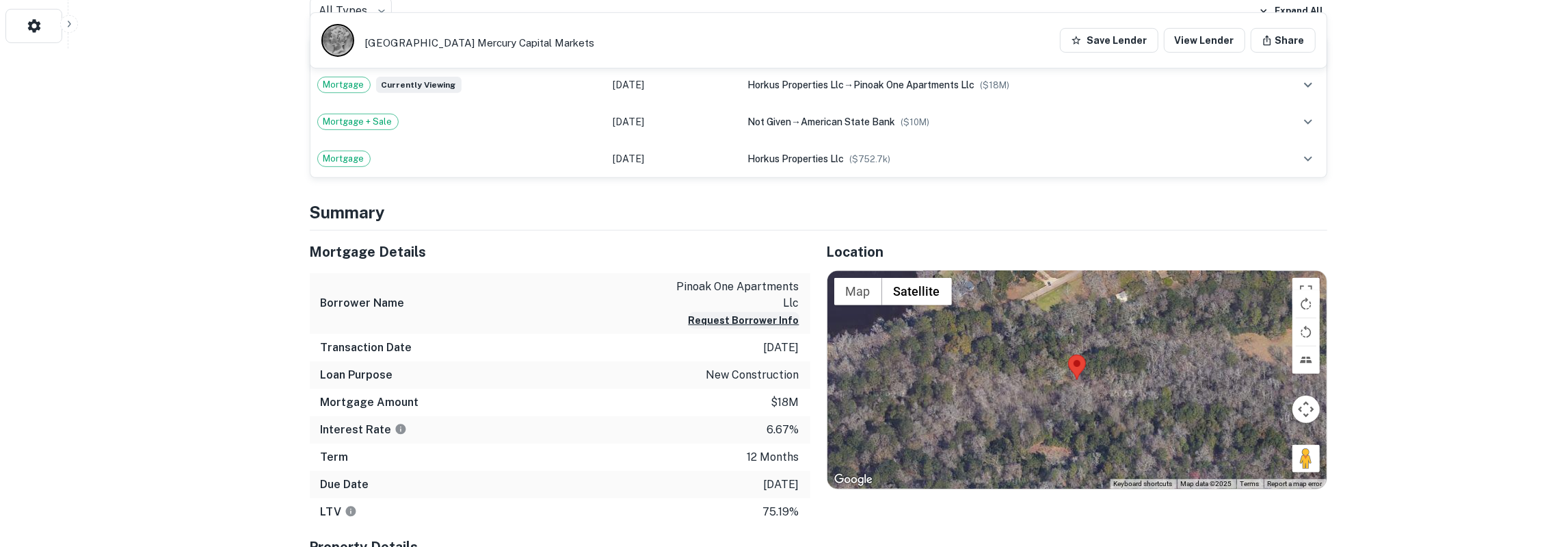
click at [768, 323] on button "Request Borrower Info" at bounding box center [744, 321] width 111 height 17
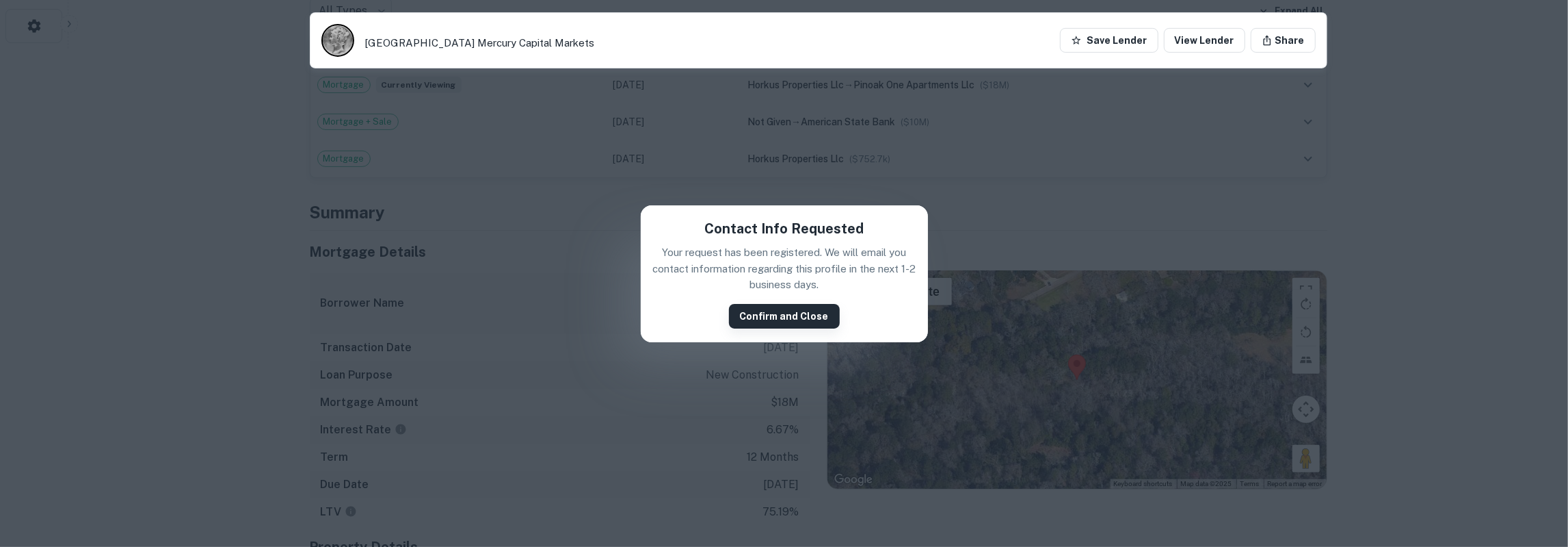
click at [768, 318] on button "Confirm and Close" at bounding box center [784, 316] width 111 height 24
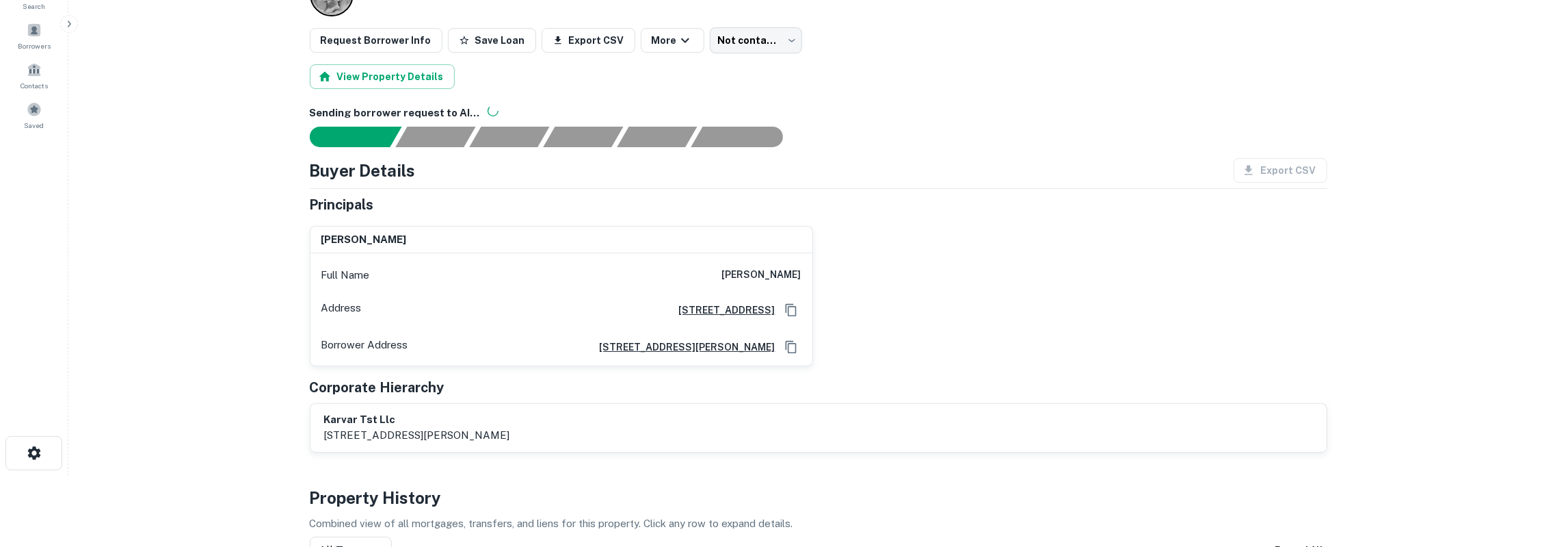
scroll to position [0, 0]
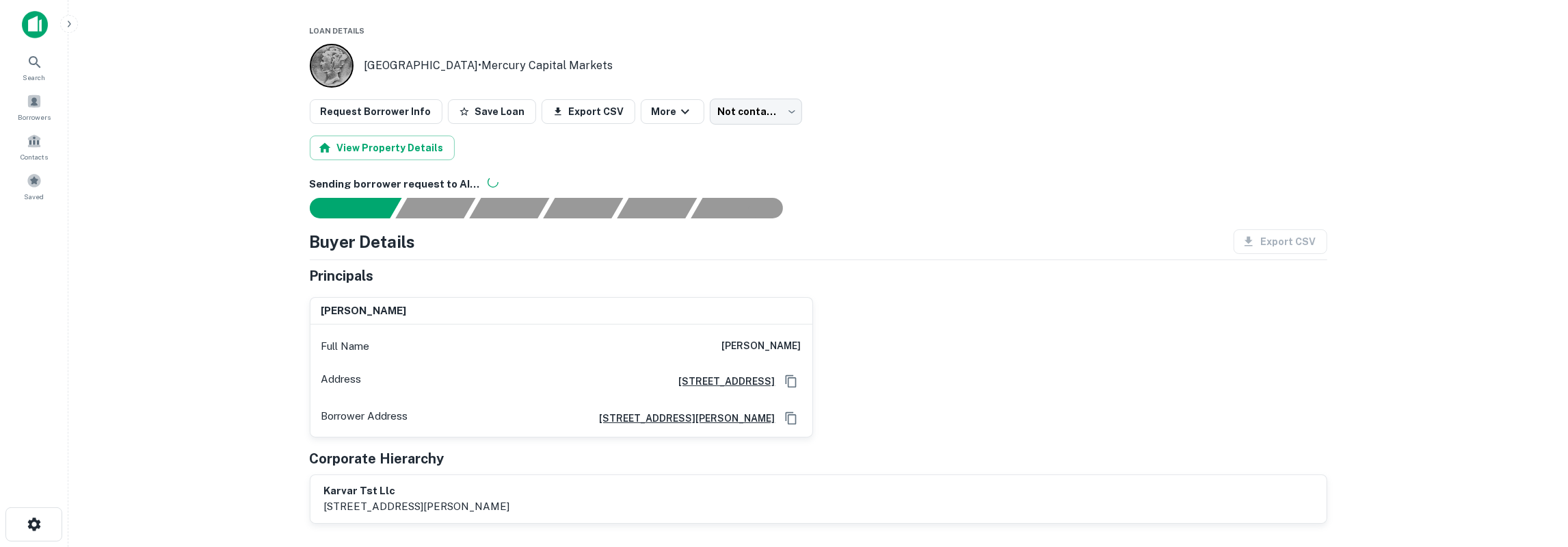
click at [784, 346] on h6 "[PERSON_NAME]" at bounding box center [762, 347] width 80 height 17
copy h6 "kavuri"
